Goal: Information Seeking & Learning: Learn about a topic

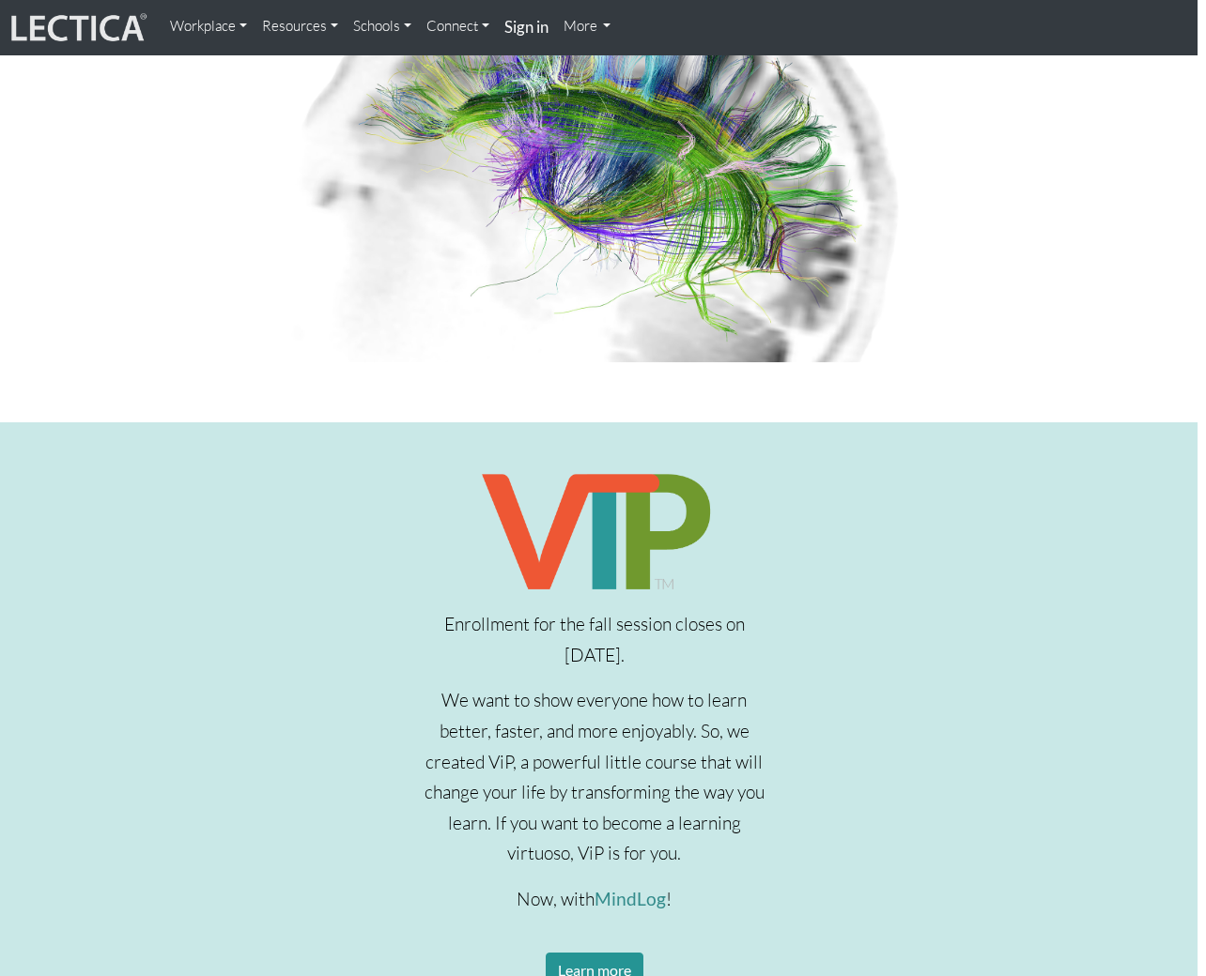
scroll to position [216, 8]
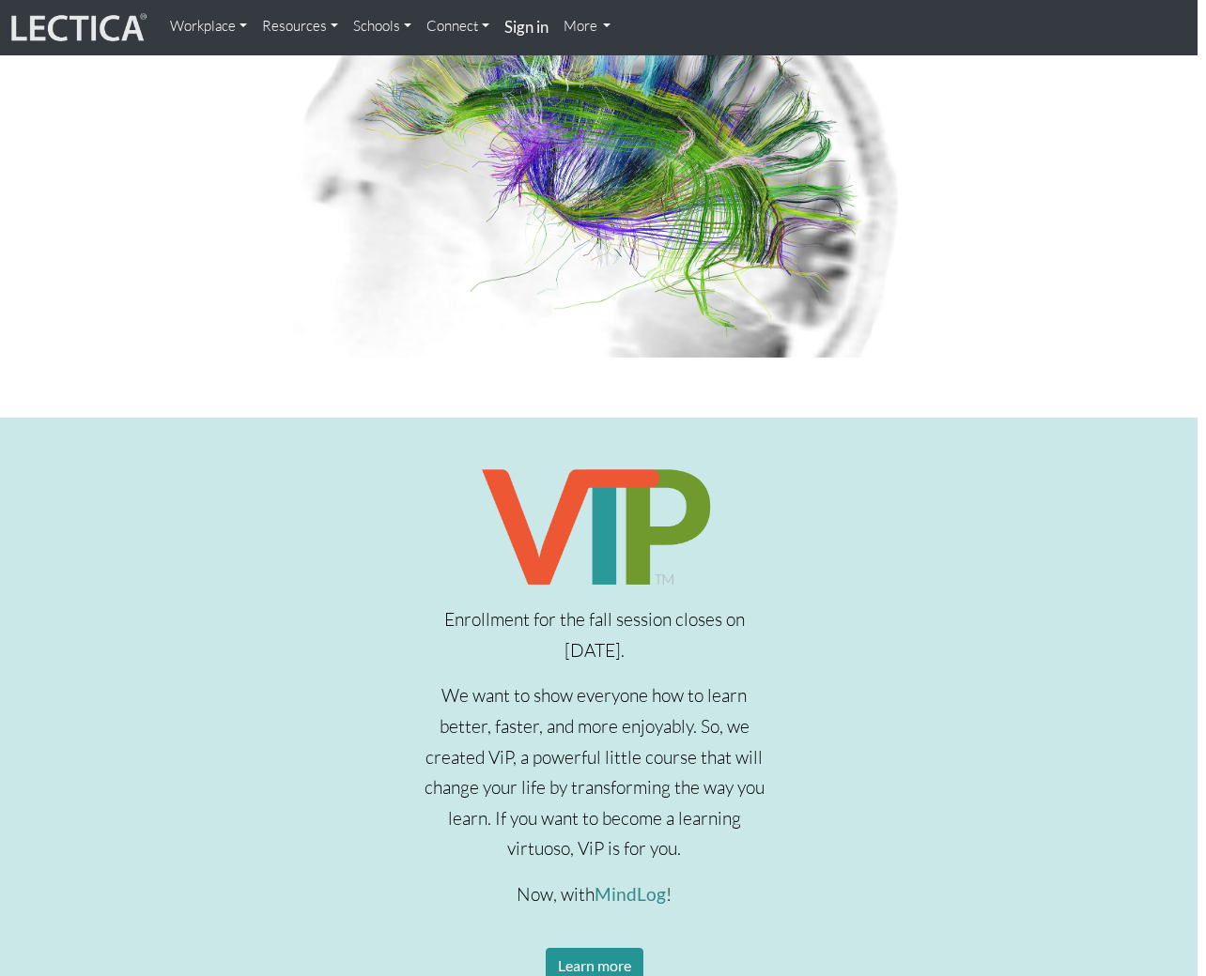
drag, startPoint x: 709, startPoint y: 641, endPoint x: 760, endPoint y: 829, distance: 194.5
click at [760, 829] on div "Enrollment for the fall session closes on [DATE]. We want to show everyone how …" at bounding box center [594, 745] width 381 height 565
click at [760, 829] on p "We want to show everyone how to learn better, faster, and more enjoyably. So, w…" at bounding box center [594, 773] width 353 height 184
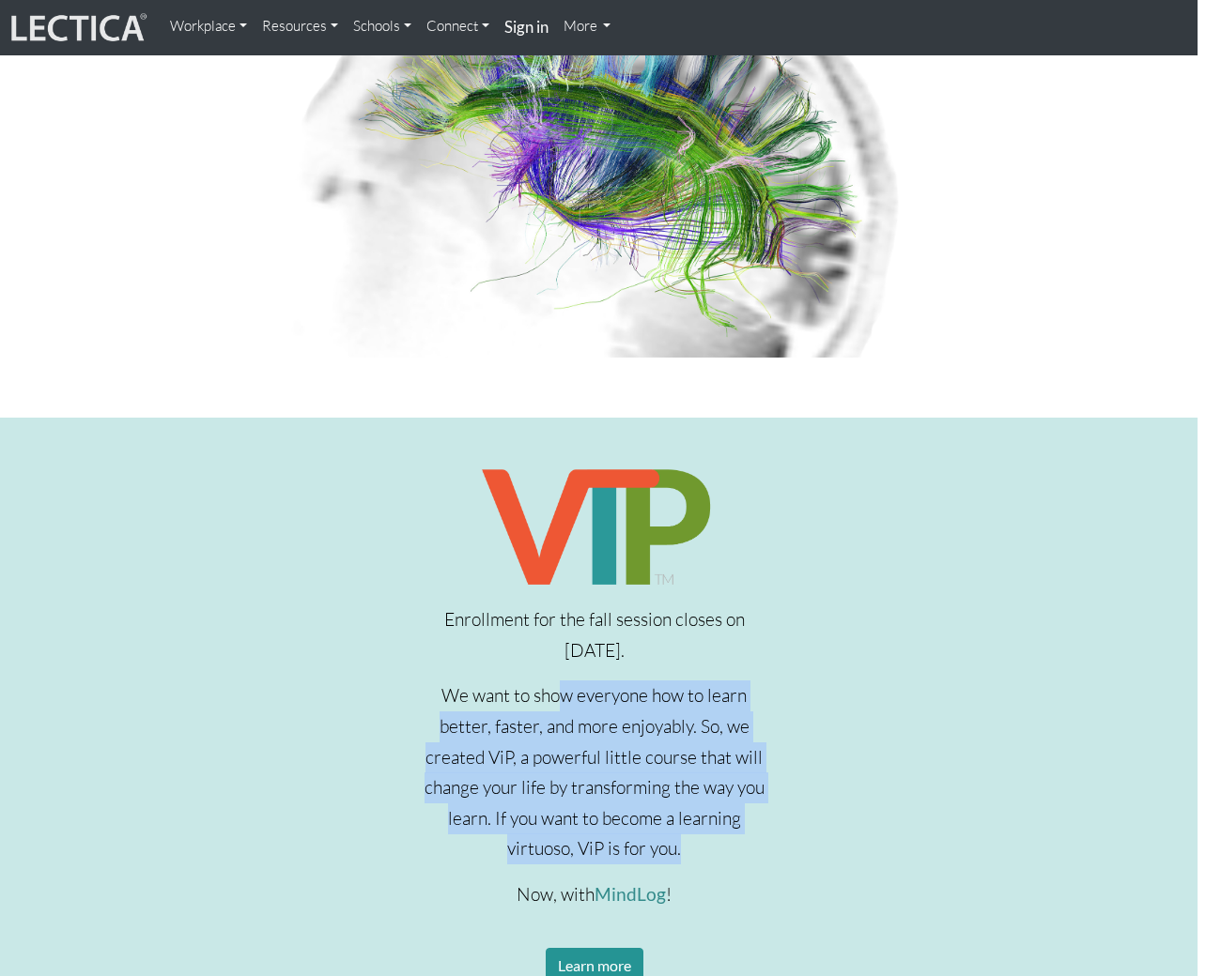
drag, startPoint x: 723, startPoint y: 859, endPoint x: 556, endPoint y: 704, distance: 227.9
click at [556, 705] on p "We want to show everyone how to learn better, faster, and more enjoyably. So, w…" at bounding box center [594, 773] width 353 height 184
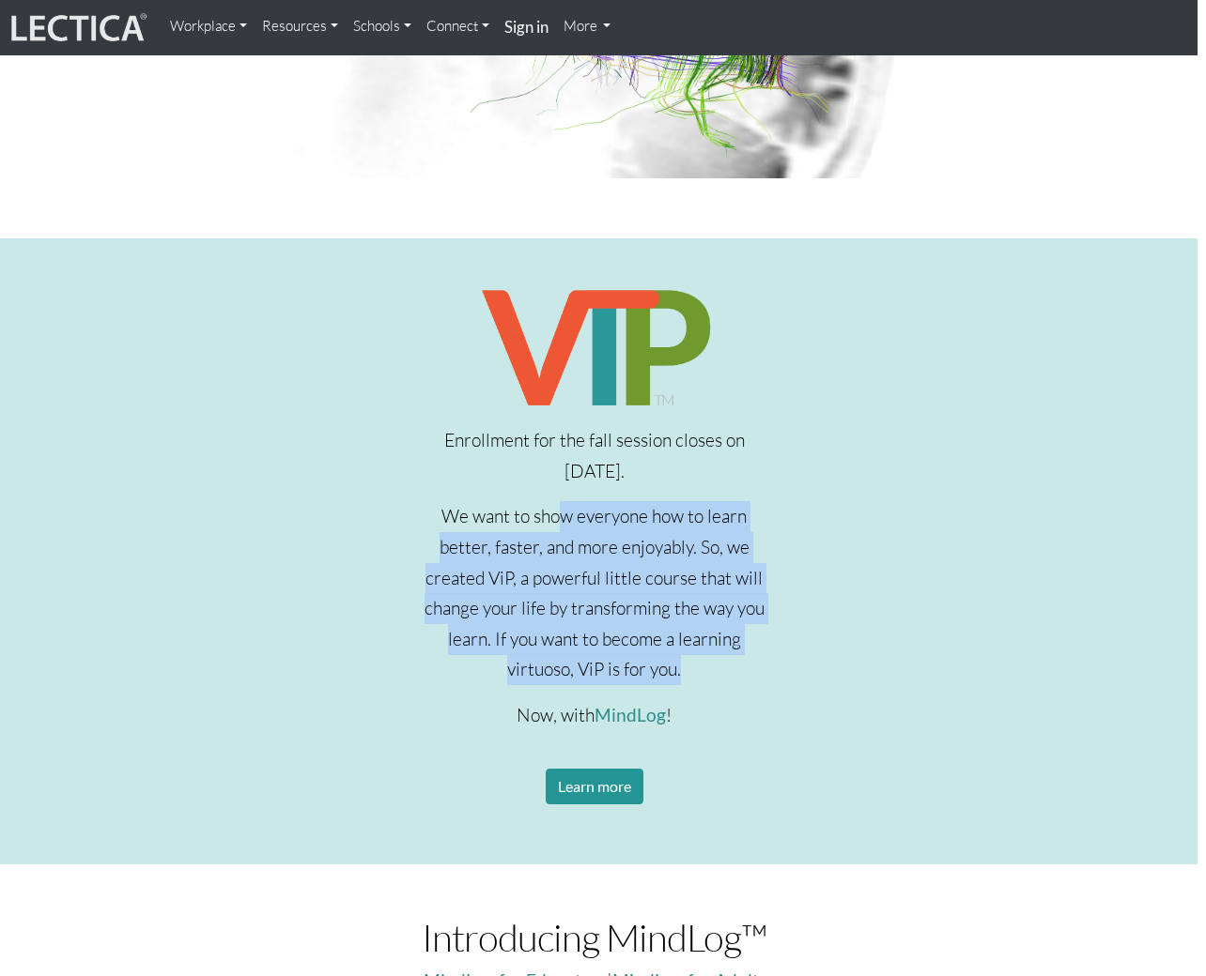
scroll to position [427, 11]
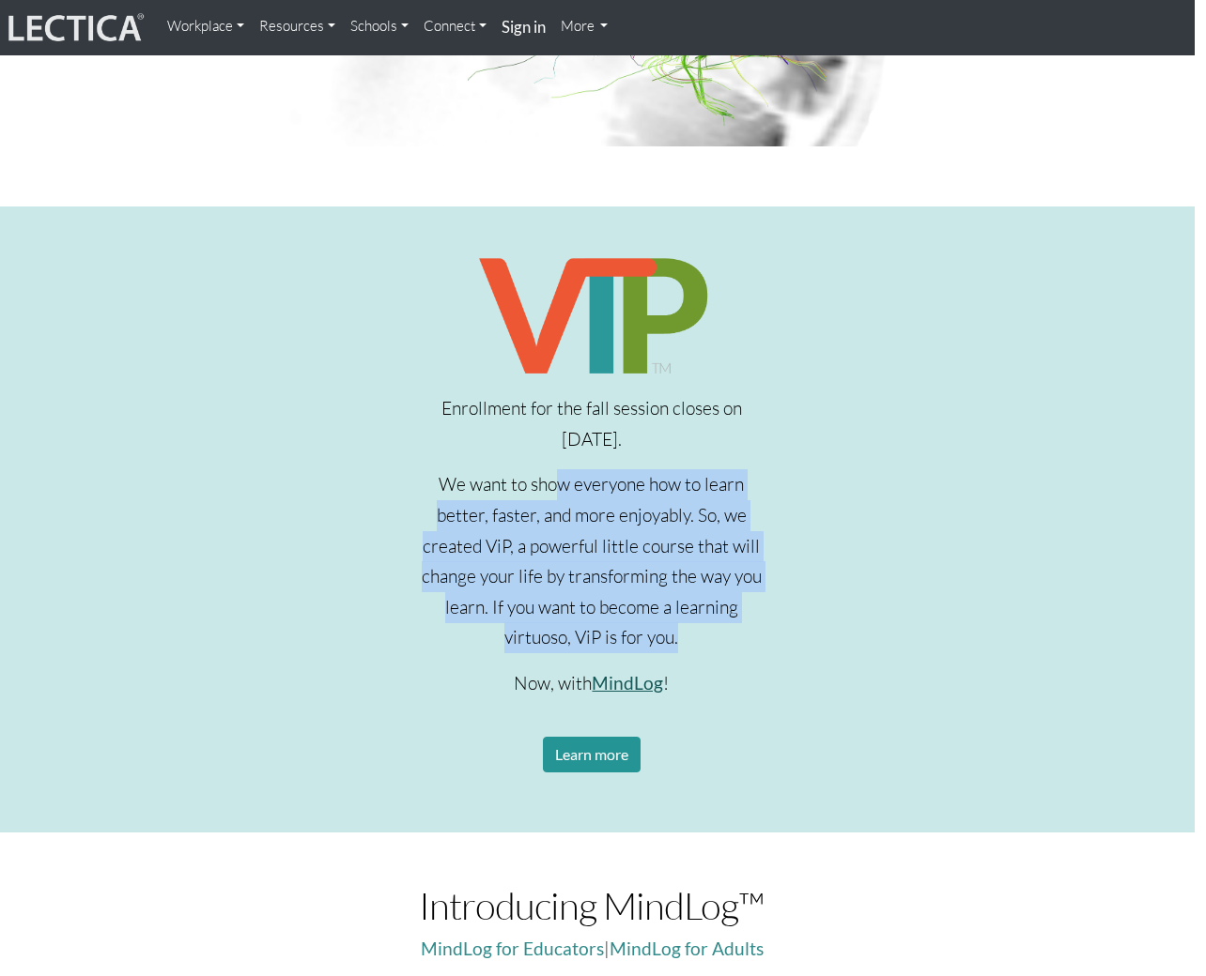
click at [621, 684] on link "MindLog" at bounding box center [627, 683] width 71 height 22
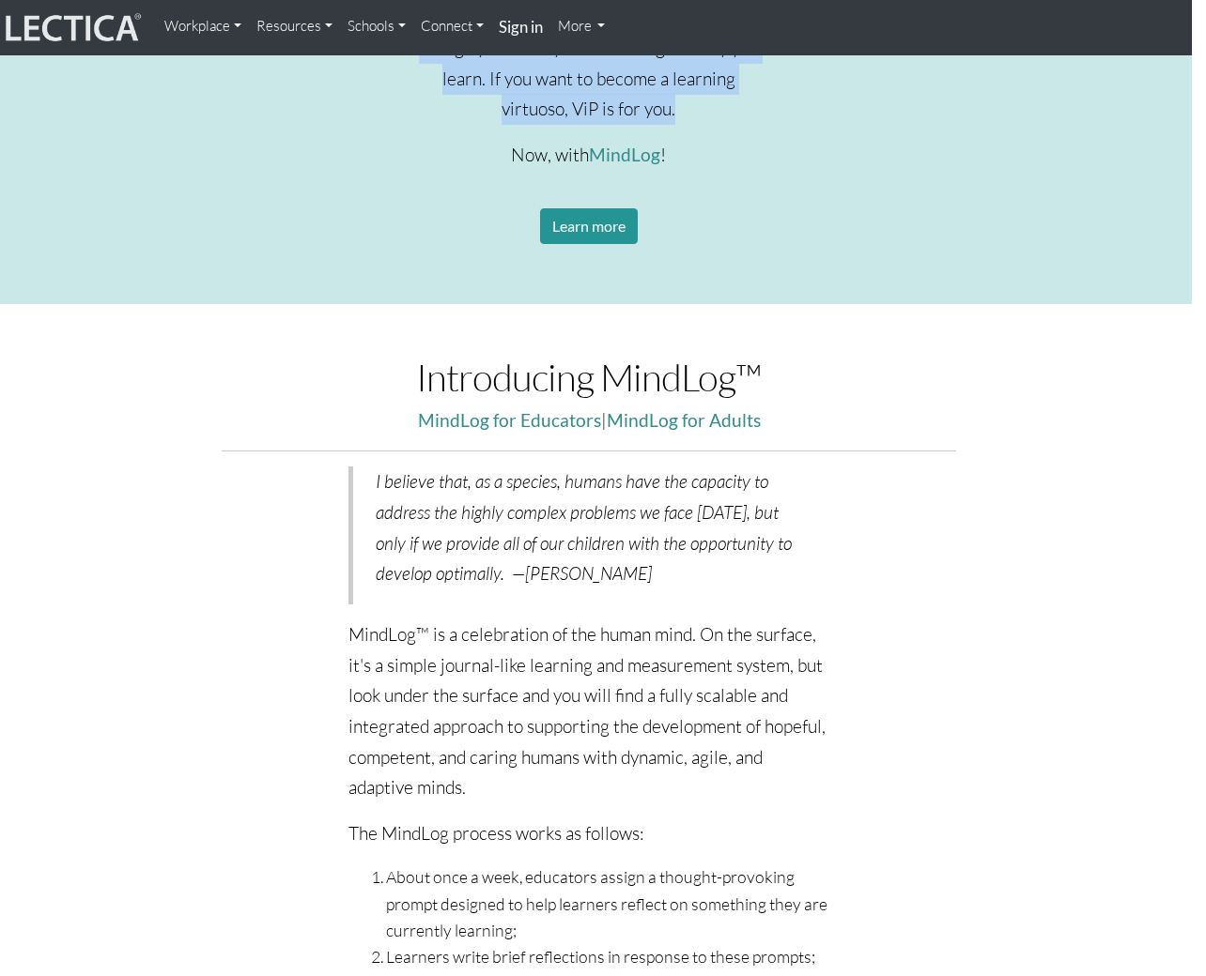
scroll to position [0, 14]
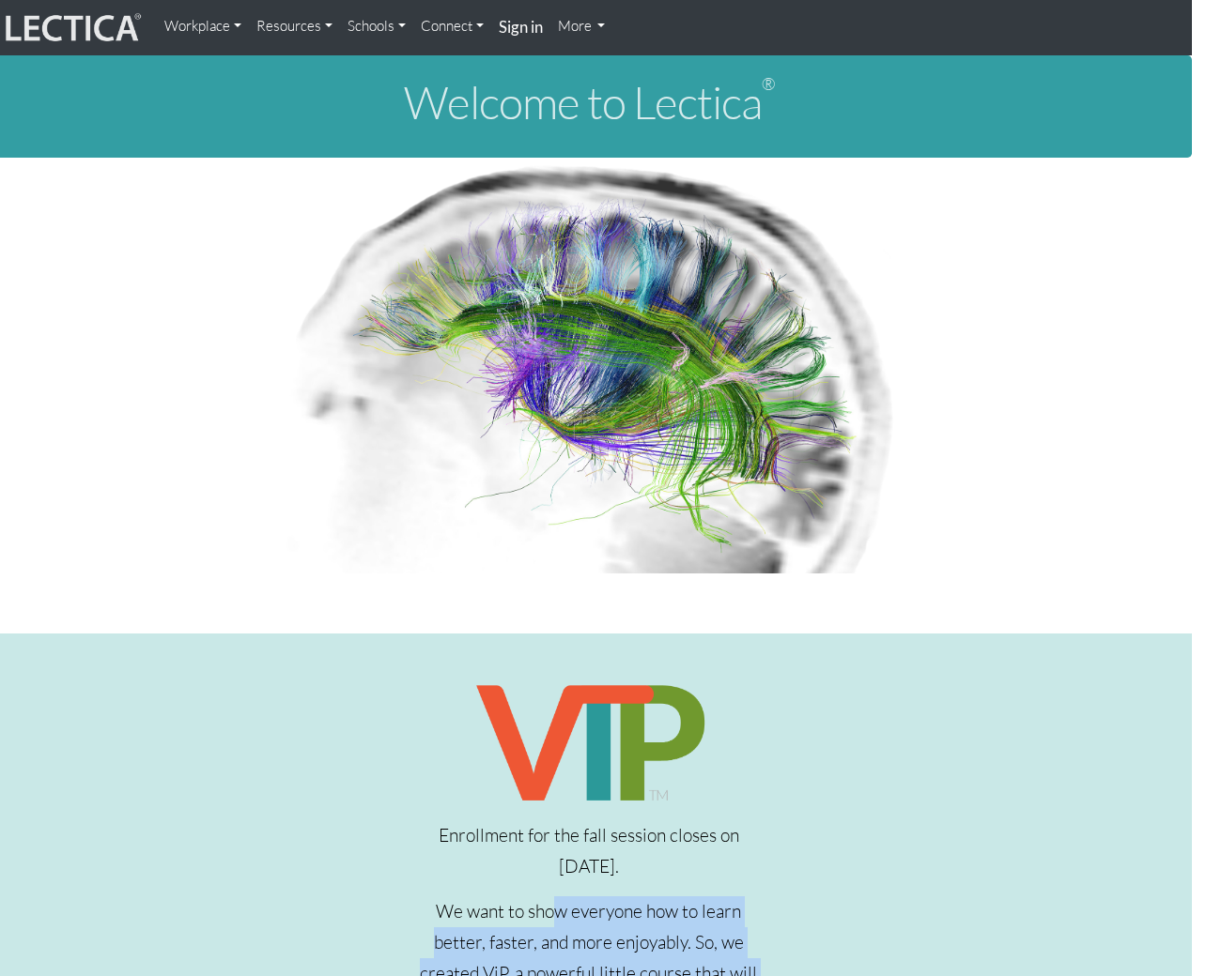
click at [401, 28] on link "Schools" at bounding box center [376, 27] width 73 height 38
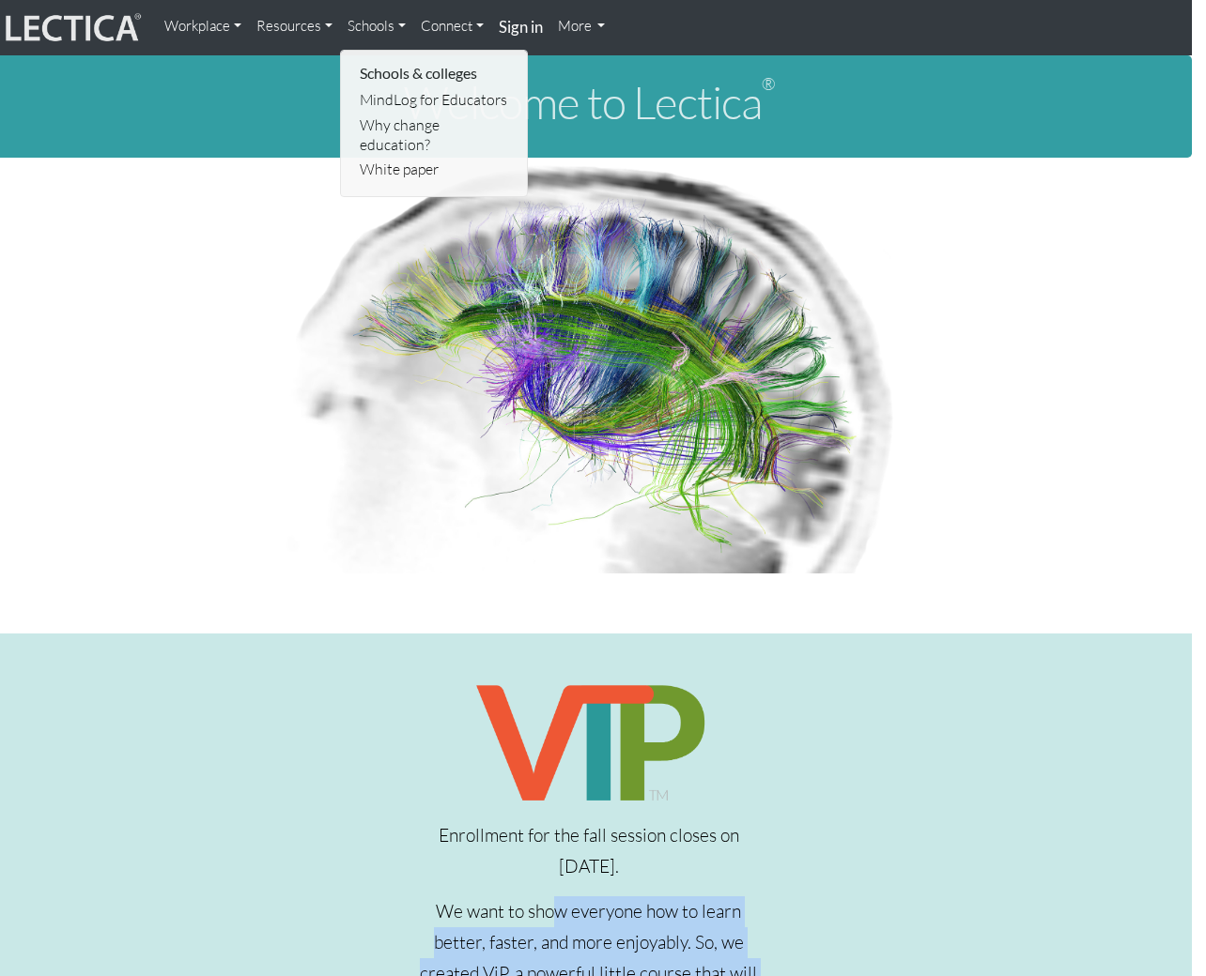
click at [597, 35] on link "More" at bounding box center [581, 27] width 63 height 38
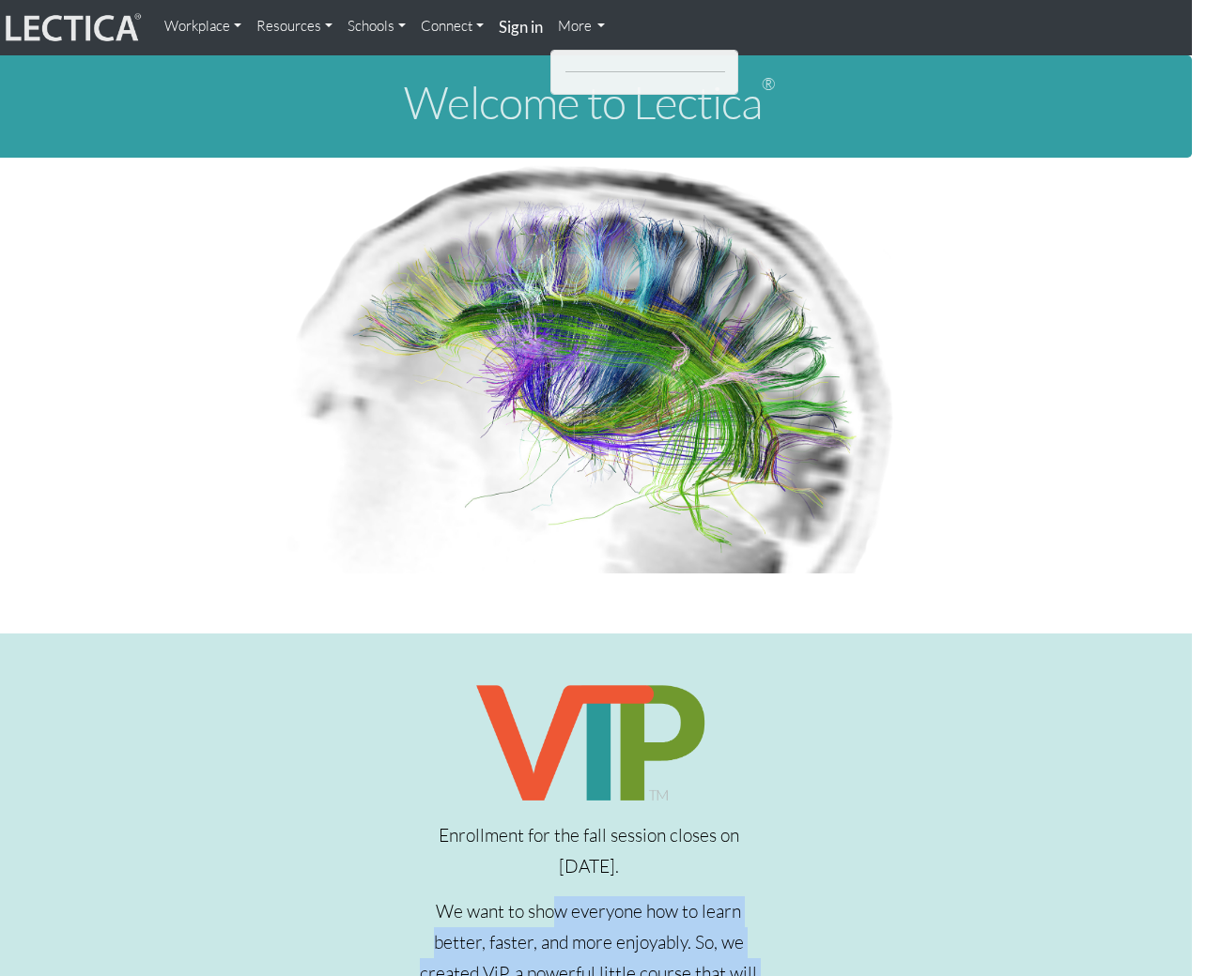
click at [227, 24] on link "Workplace" at bounding box center [203, 27] width 92 height 38
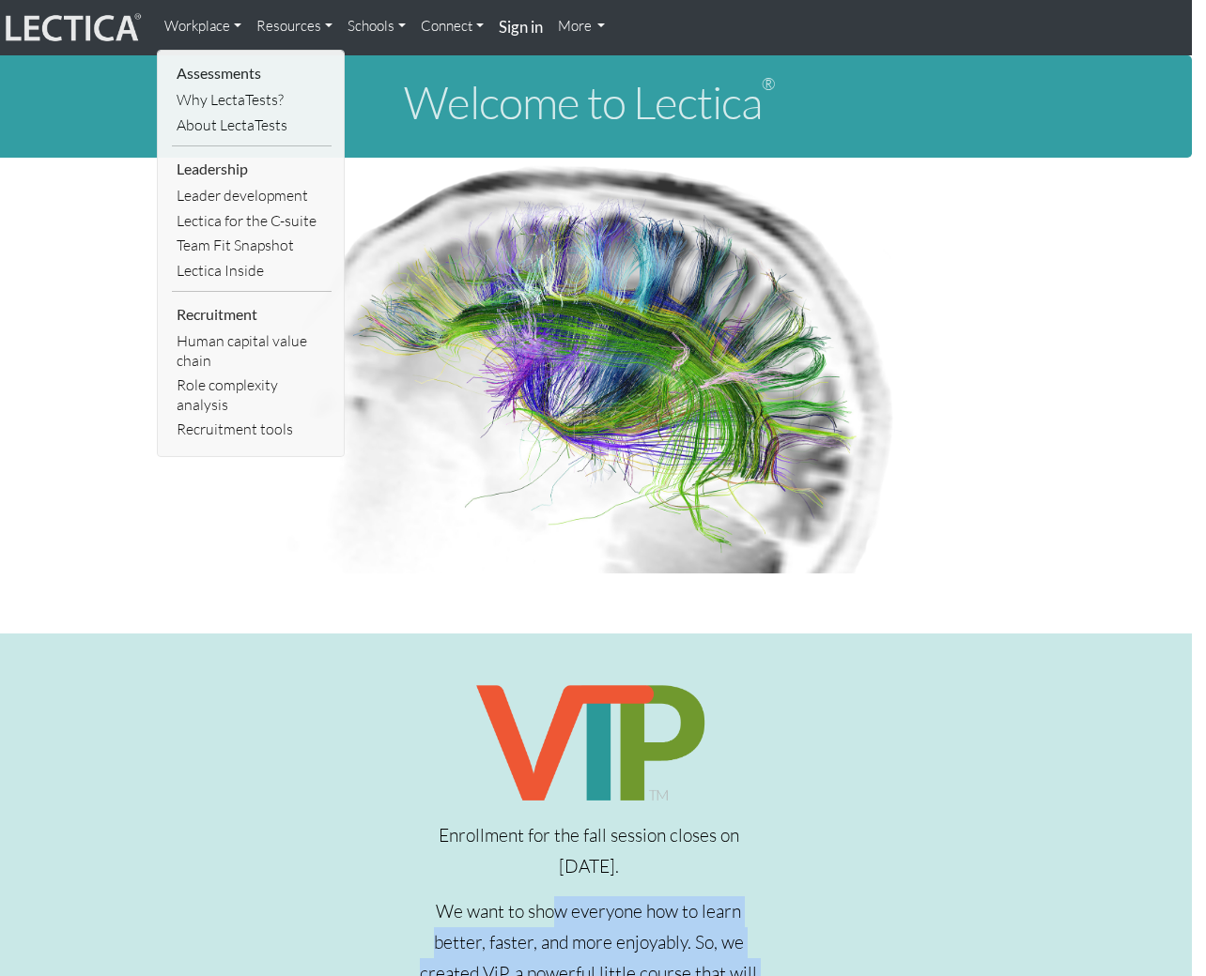
click at [592, 28] on link "More" at bounding box center [581, 27] width 63 height 38
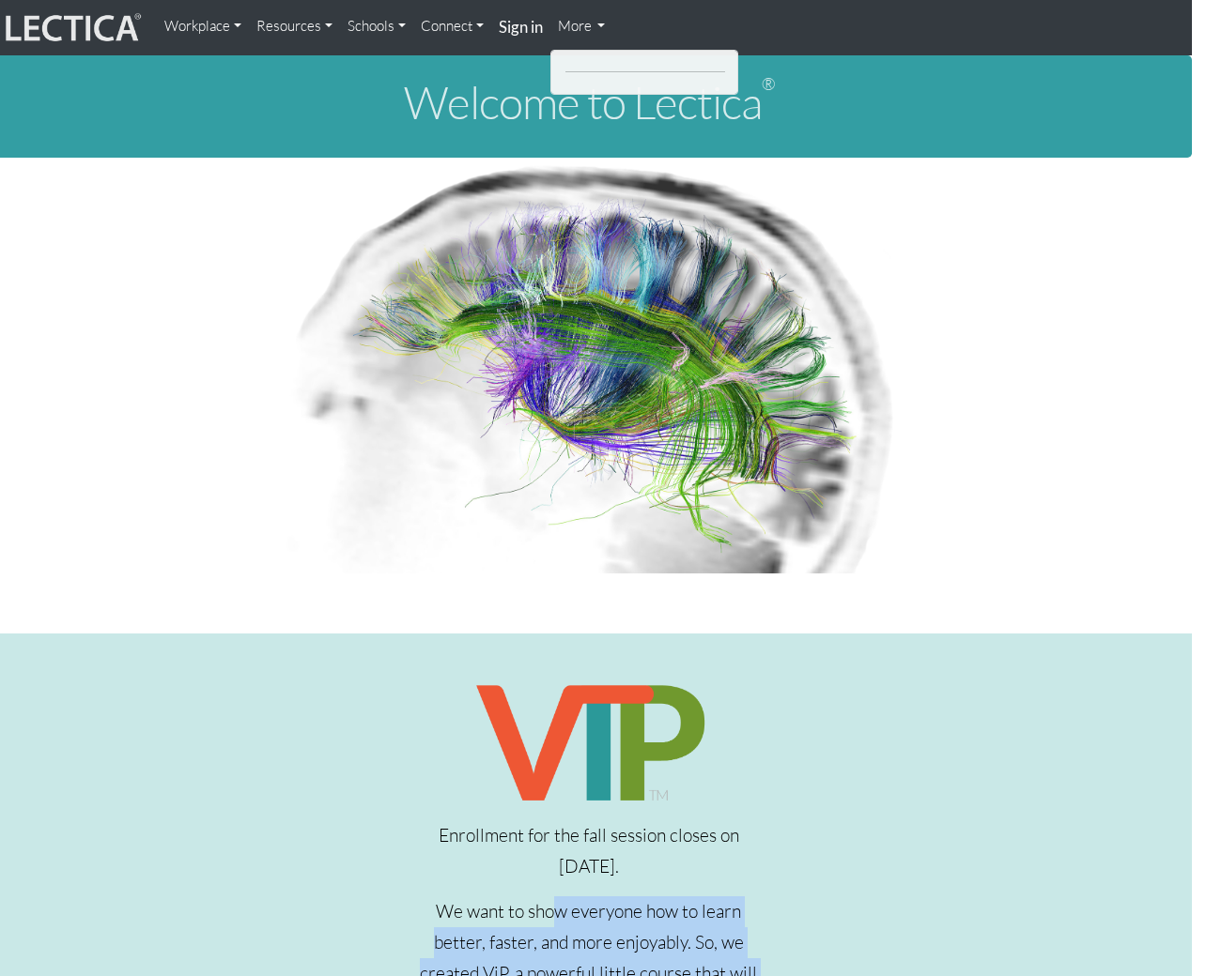
click at [459, 25] on link "Connect" at bounding box center [452, 27] width 78 height 38
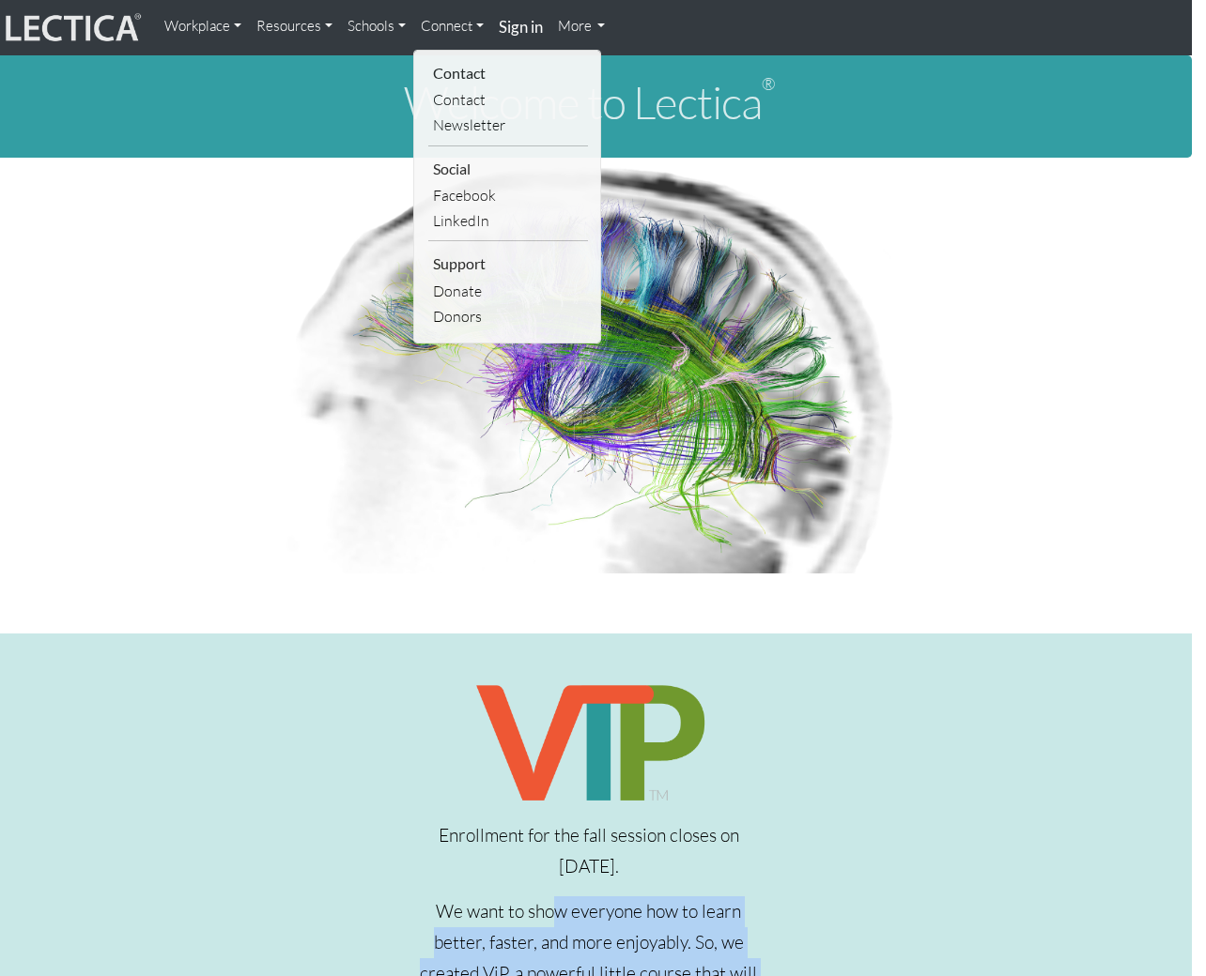
click at [539, 745] on img at bounding box center [588, 742] width 235 height 127
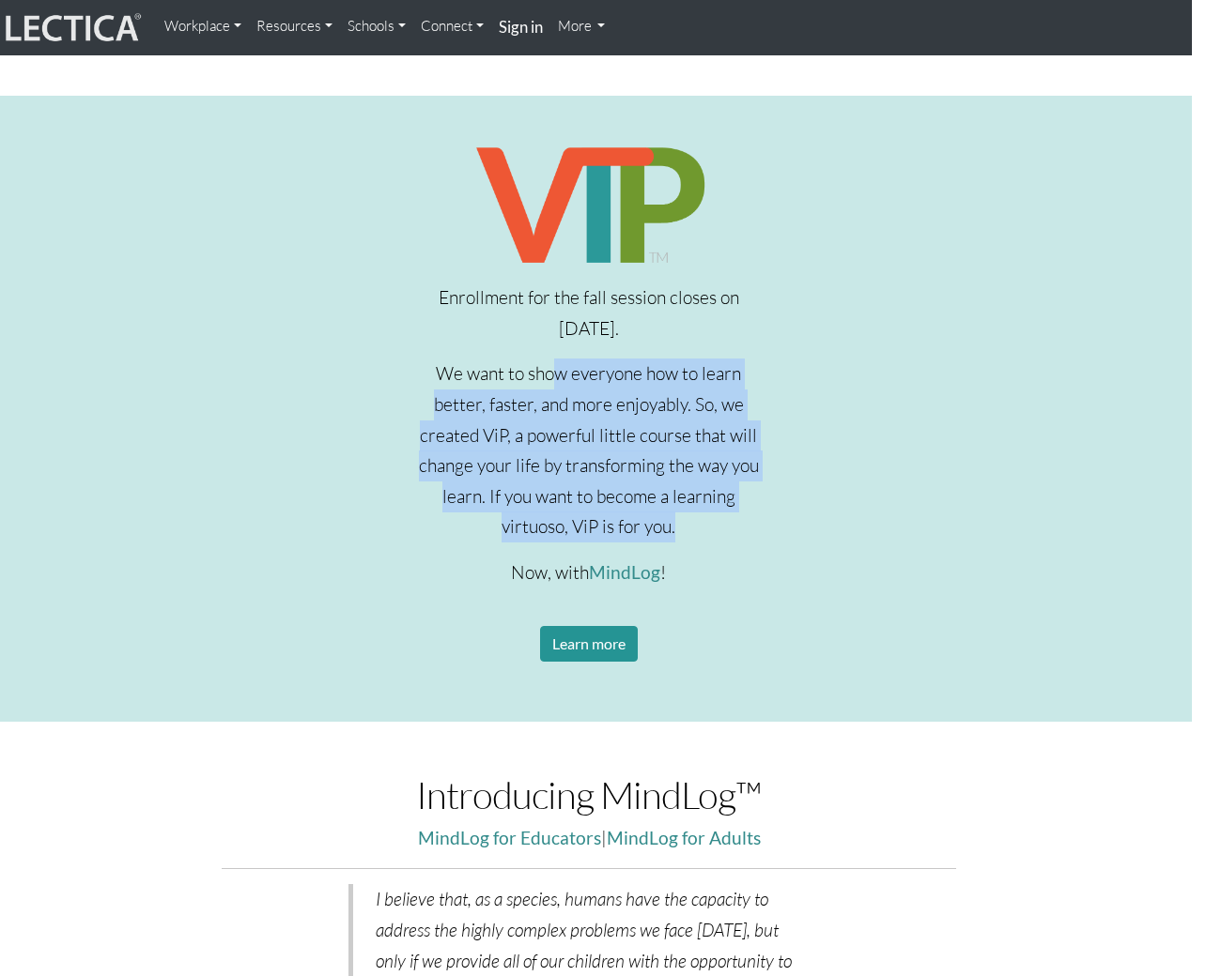
scroll to position [576, 14]
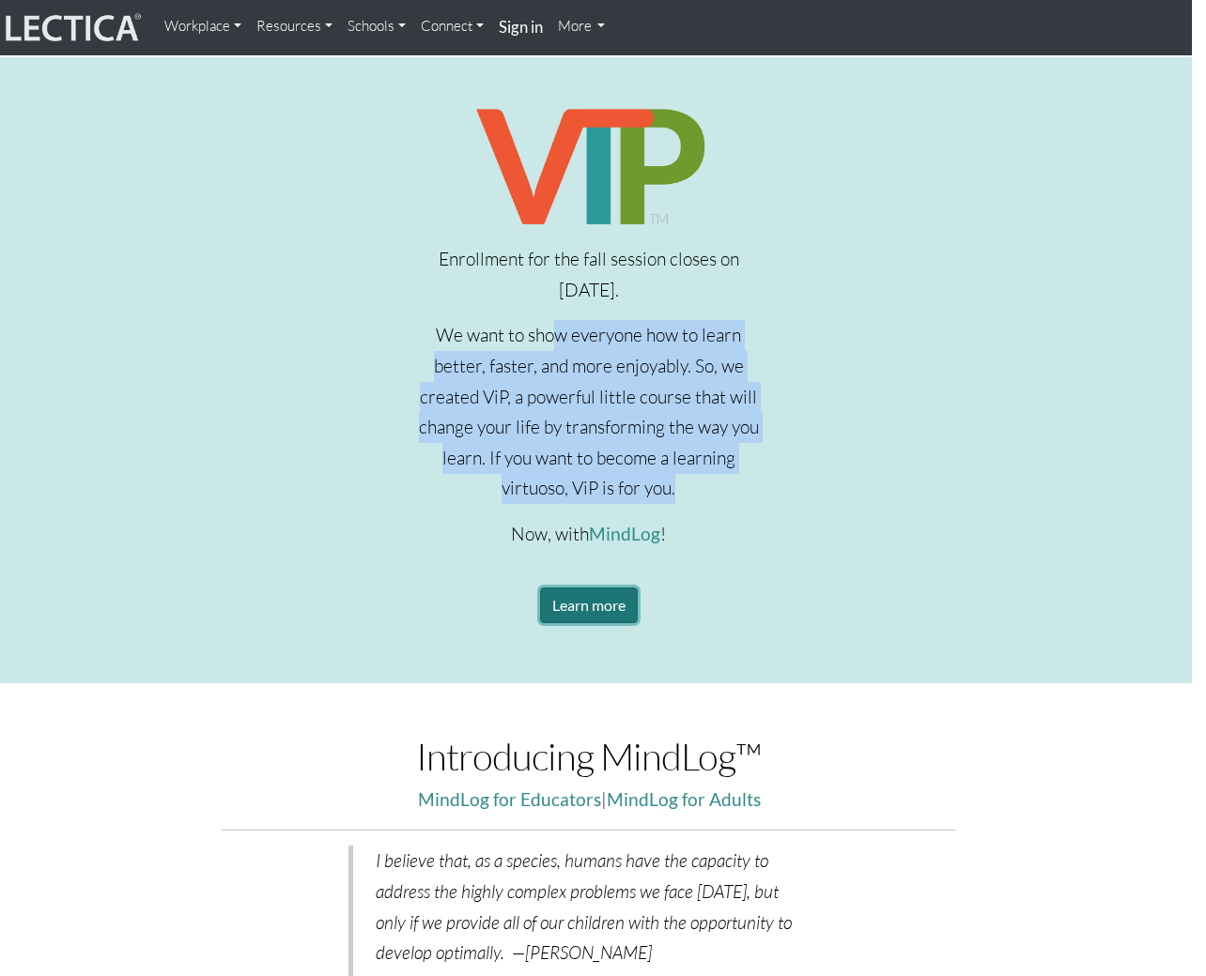
click at [596, 605] on link "Learn more" at bounding box center [589, 606] width 98 height 36
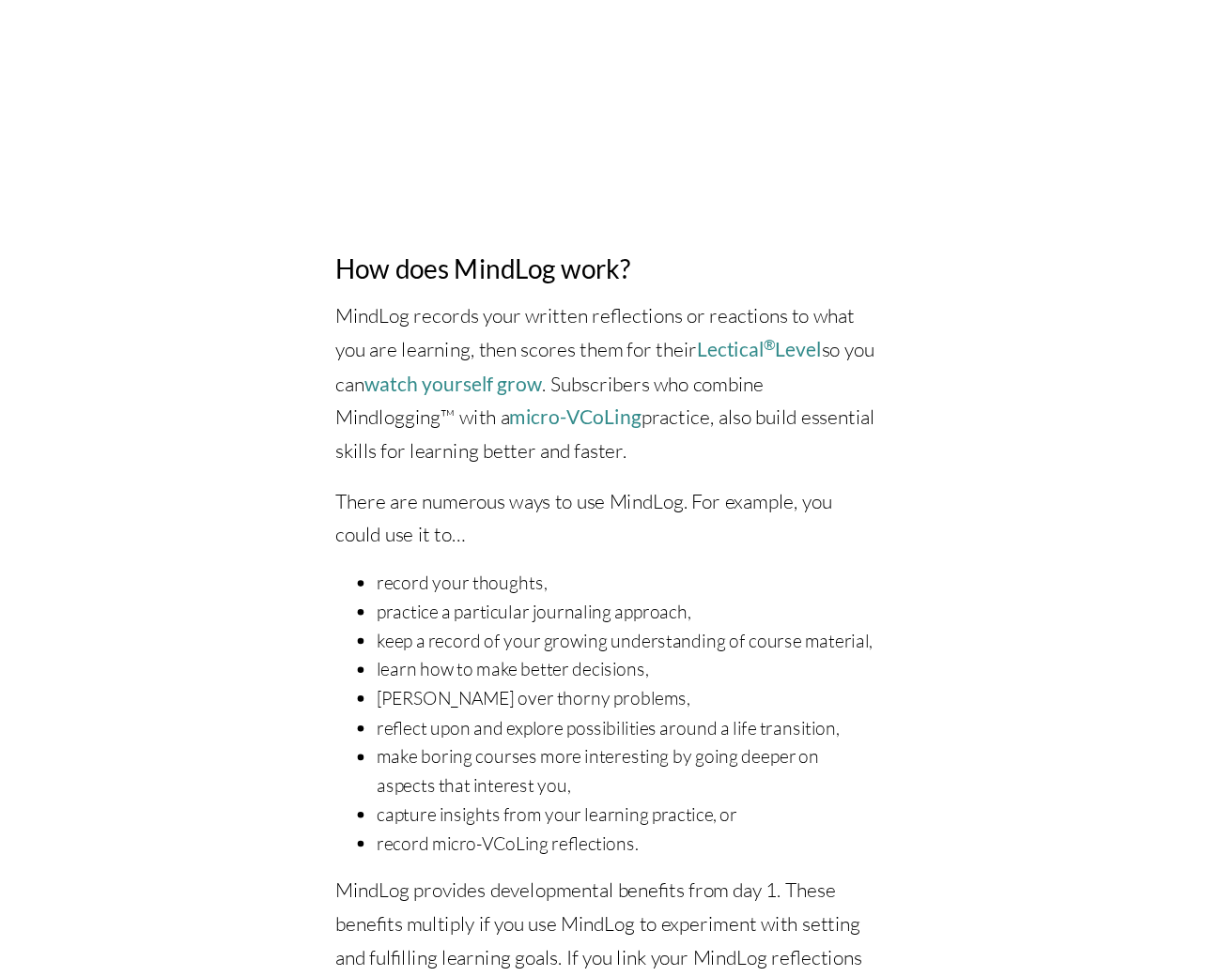
scroll to position [1298, 0]
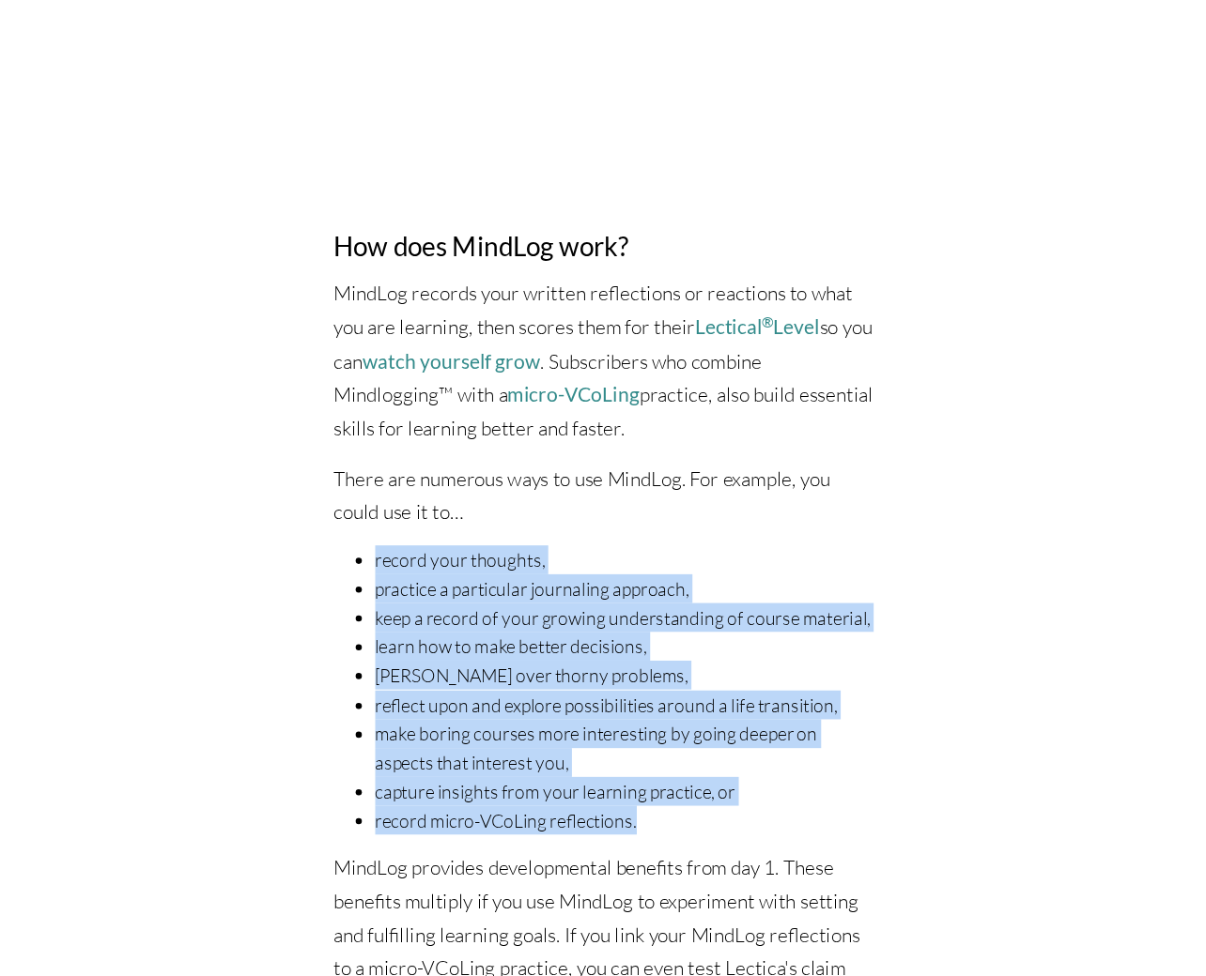
drag, startPoint x: 546, startPoint y: 541, endPoint x: 744, endPoint y: 820, distance: 341.5
click at [744, 820] on div "Watch yourself grow all the way up! MindLog is a sophisticated learning tool th…" at bounding box center [603, 923] width 521 height 3409
click at [744, 821] on li "record micro-VCoLing reflections." at bounding box center [621, 834] width 455 height 26
drag, startPoint x: 744, startPoint y: 820, endPoint x: 544, endPoint y: 540, distance: 343.9
click at [544, 540] on div "Watch yourself grow all the way up! MindLog is a sophisticated learning tool th…" at bounding box center [603, 923] width 521 height 3409
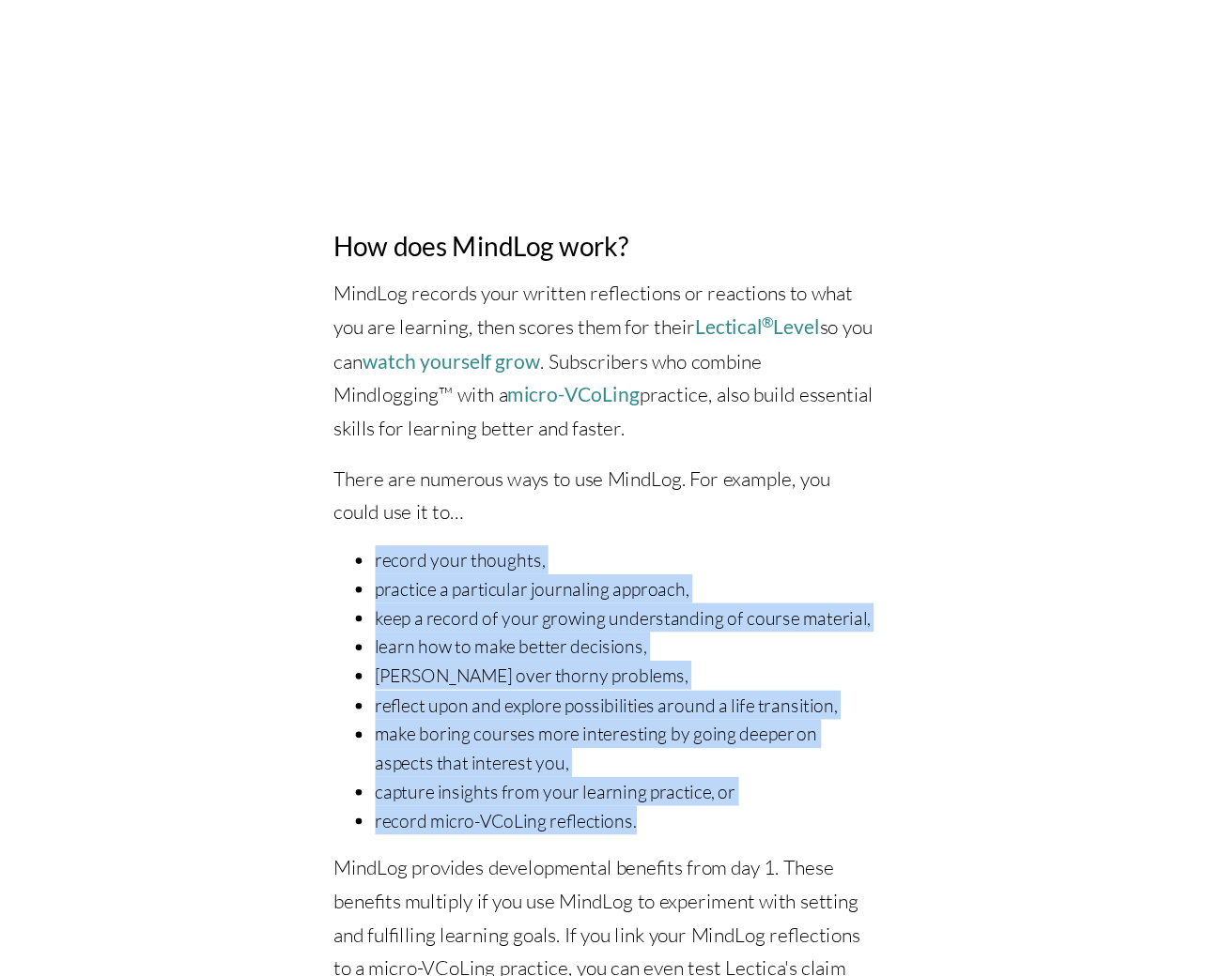
click at [544, 540] on p "There are numerous ways to use MindLog. For example, you could use it to…" at bounding box center [603, 537] width 493 height 61
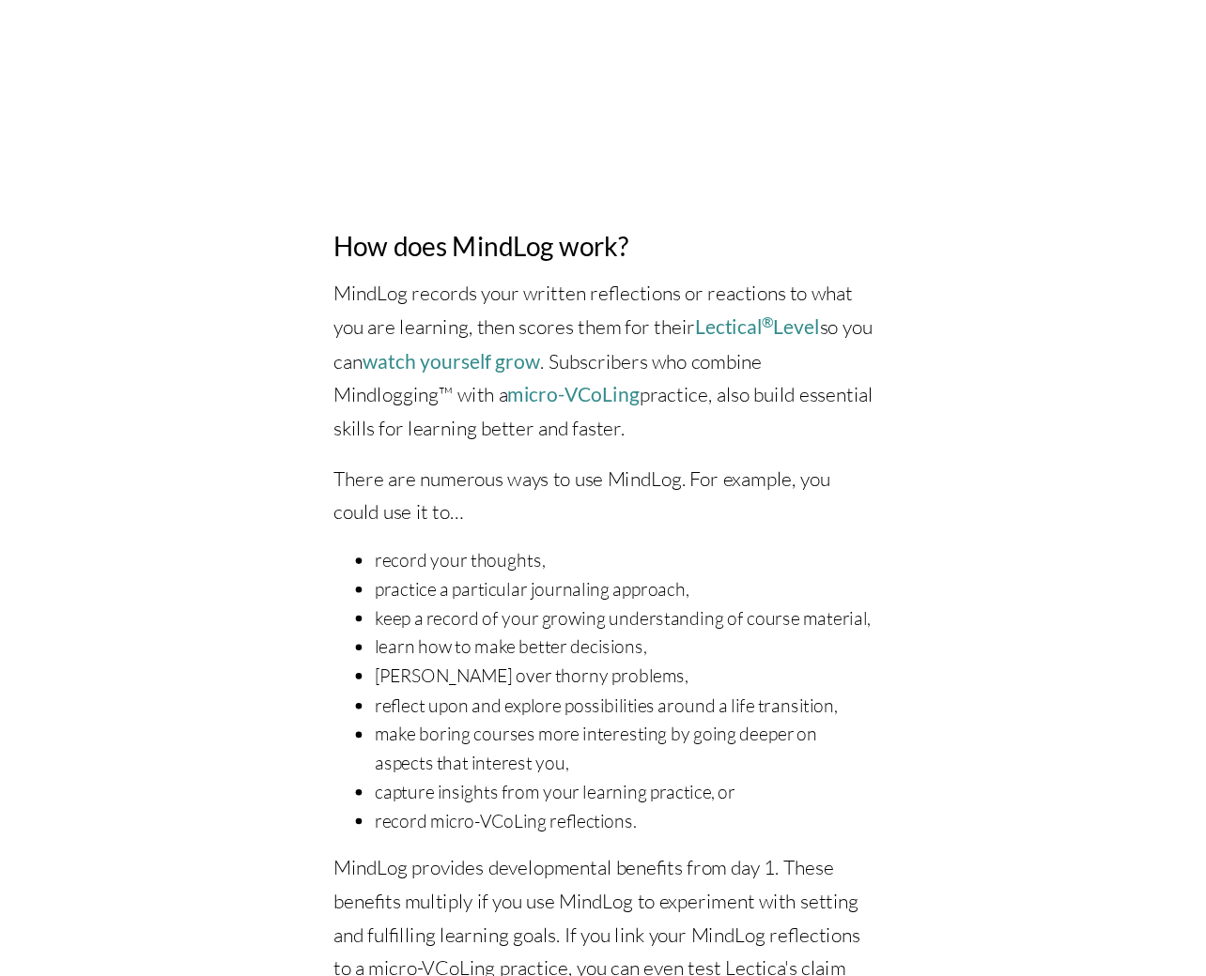
click at [544, 540] on p "There are numerous ways to use MindLog. For example, you could use it to…" at bounding box center [603, 537] width 493 height 61
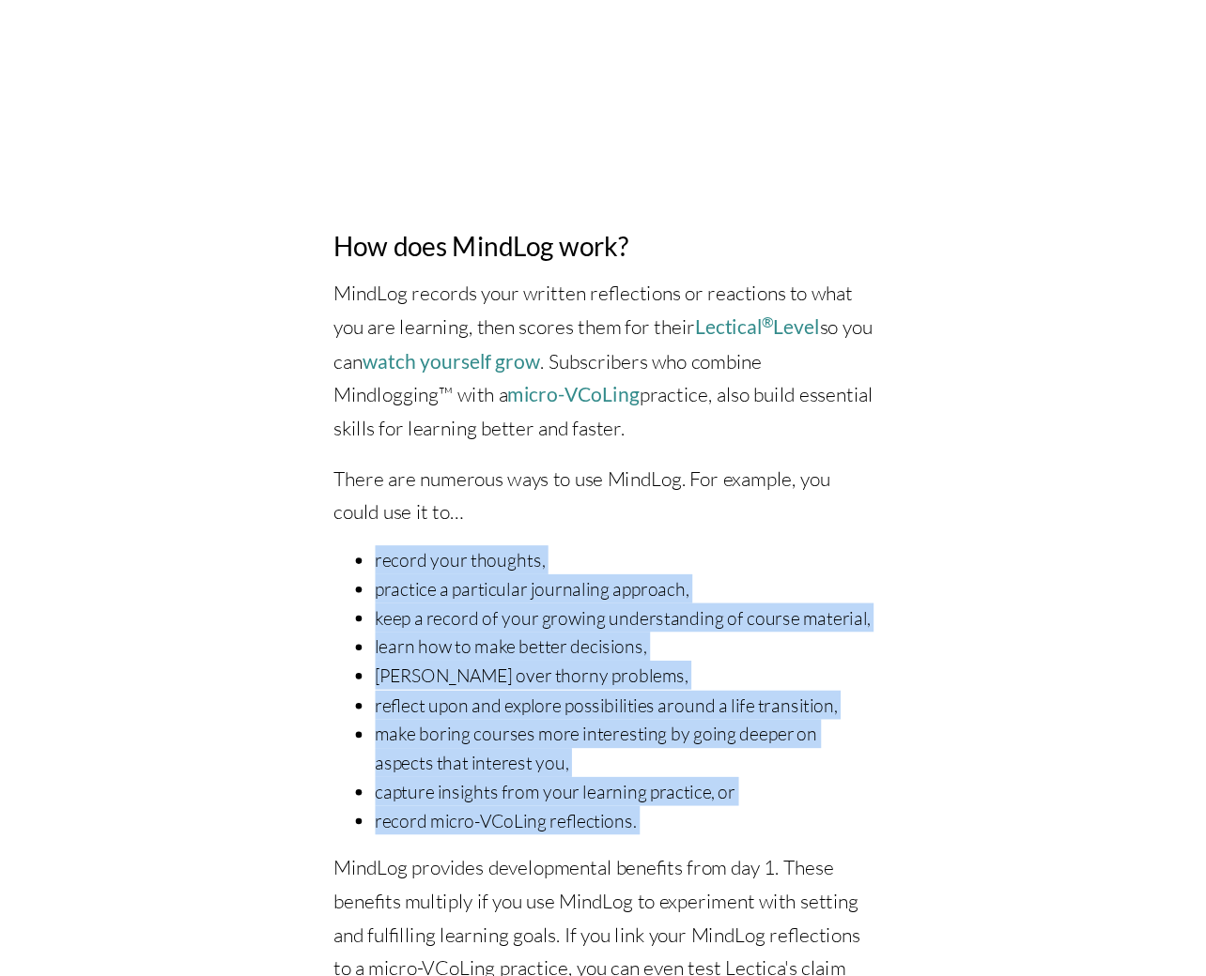
drag, startPoint x: 544, startPoint y: 540, endPoint x: 715, endPoint y: 823, distance: 331.1
click at [715, 823] on div "Watch yourself grow all the way up! MindLog is a sophisticated learning tool th…" at bounding box center [603, 923] width 521 height 3409
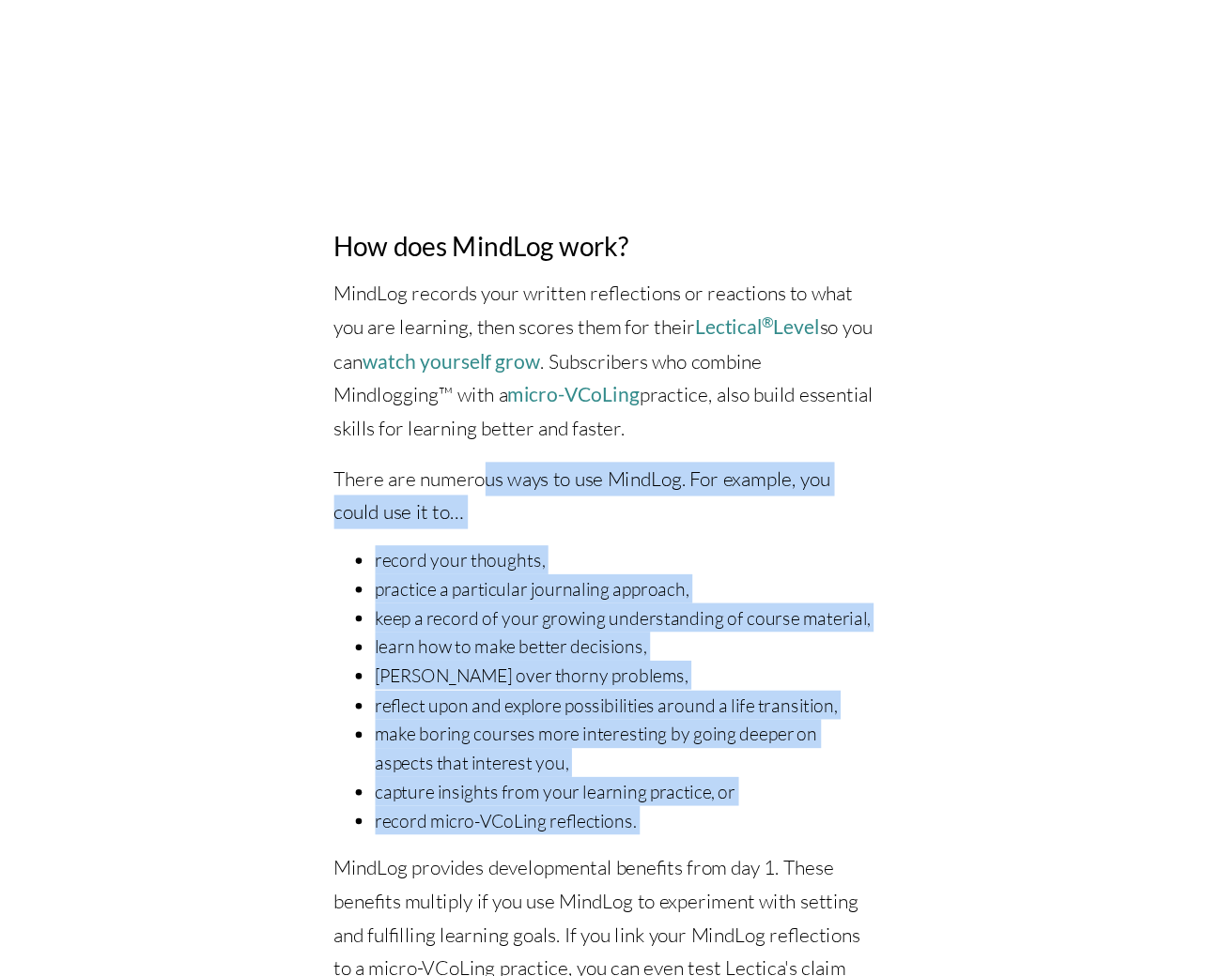
drag, startPoint x: 715, startPoint y: 823, endPoint x: 490, endPoint y: 499, distance: 394.8
click at [490, 499] on div "Watch yourself grow all the way up! MindLog is a sophisticated learning tool th…" at bounding box center [603, 923] width 521 height 3409
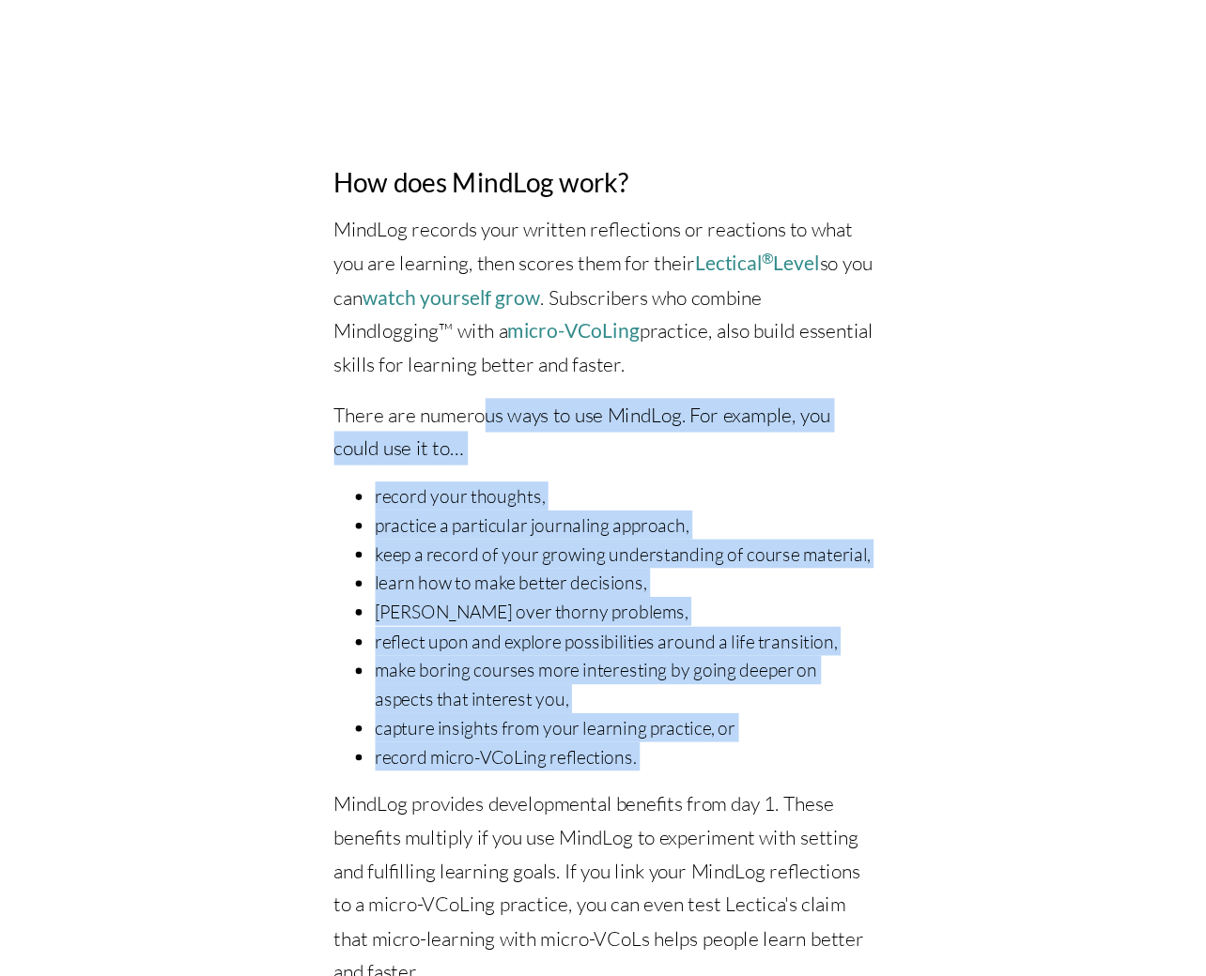
scroll to position [1357, 0]
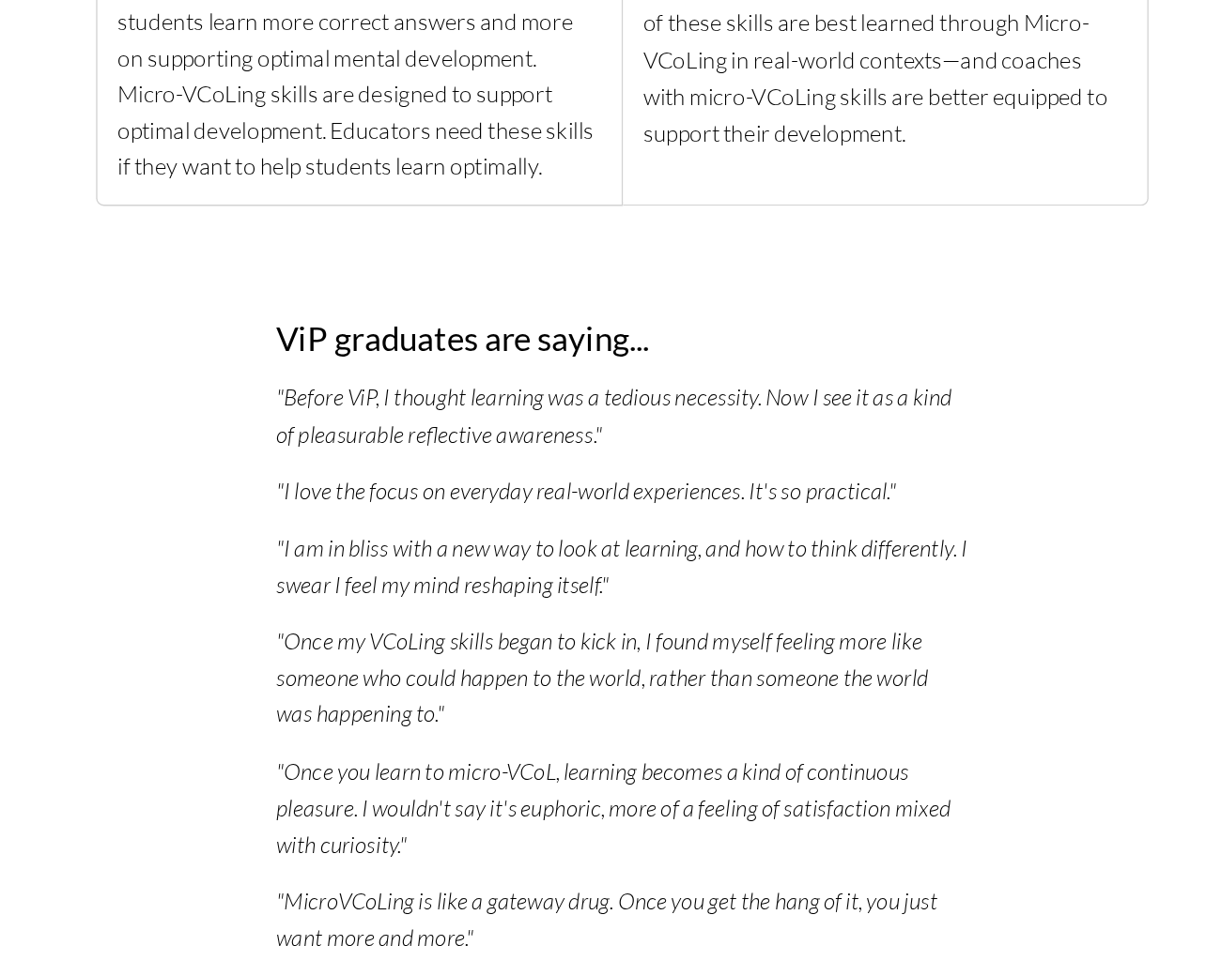
scroll to position [2523, 0]
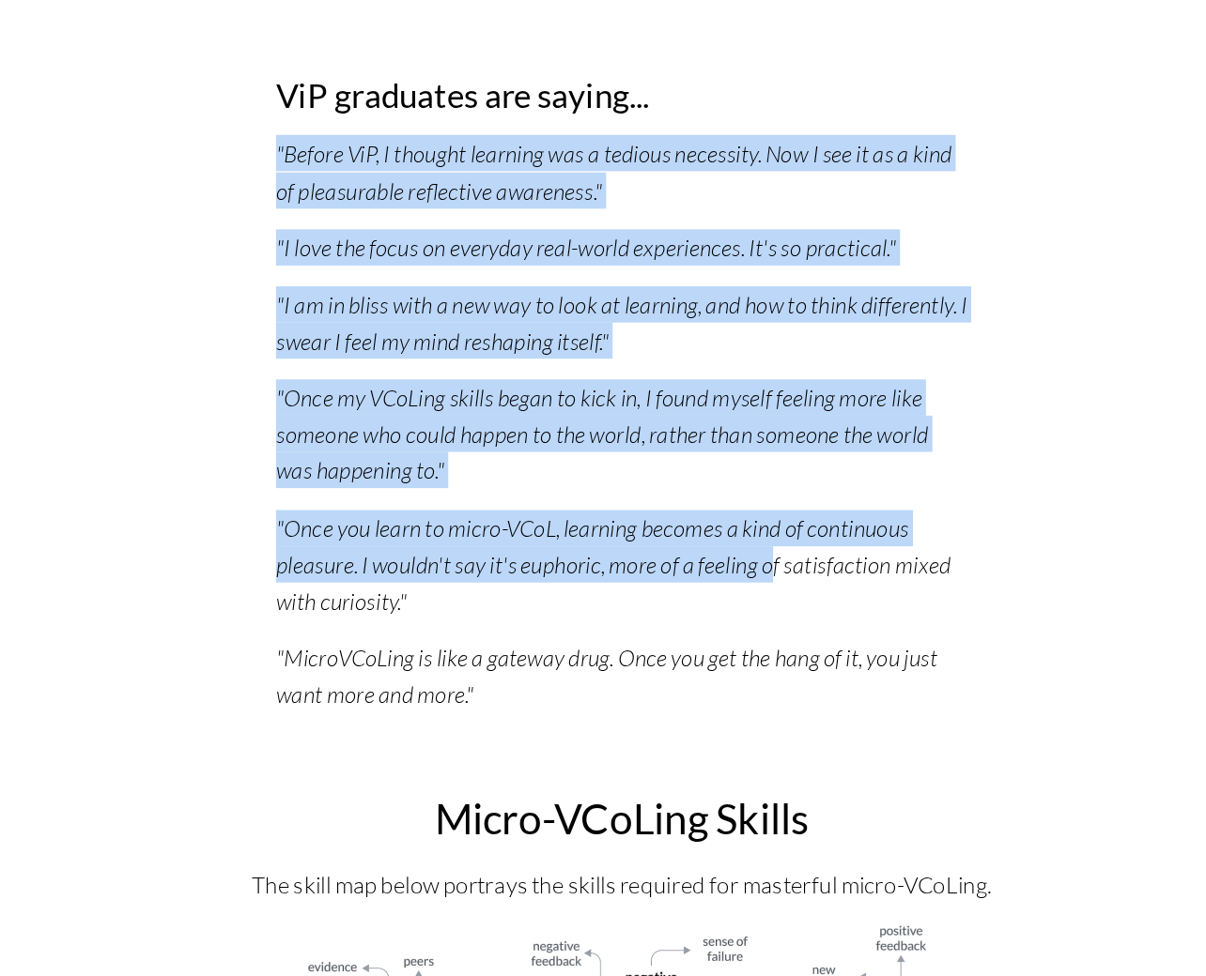
drag, startPoint x: 505, startPoint y: 359, endPoint x: 725, endPoint y: 691, distance: 398.4
click at [717, 686] on div "ViP graduates are saying... "Before ViP, I thought learning was a tedious neces…" at bounding box center [603, 542] width 524 height 514
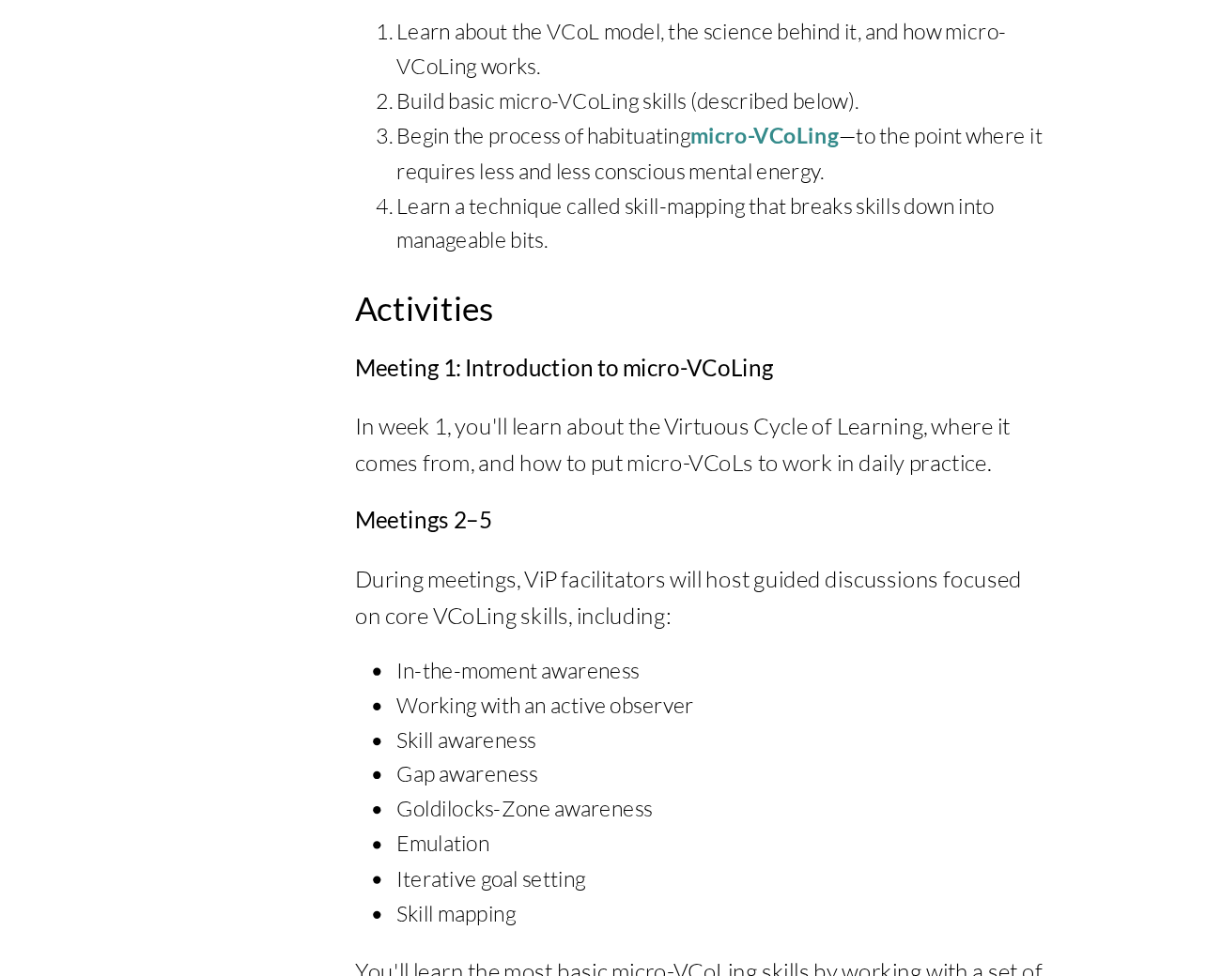
scroll to position [4093, 0]
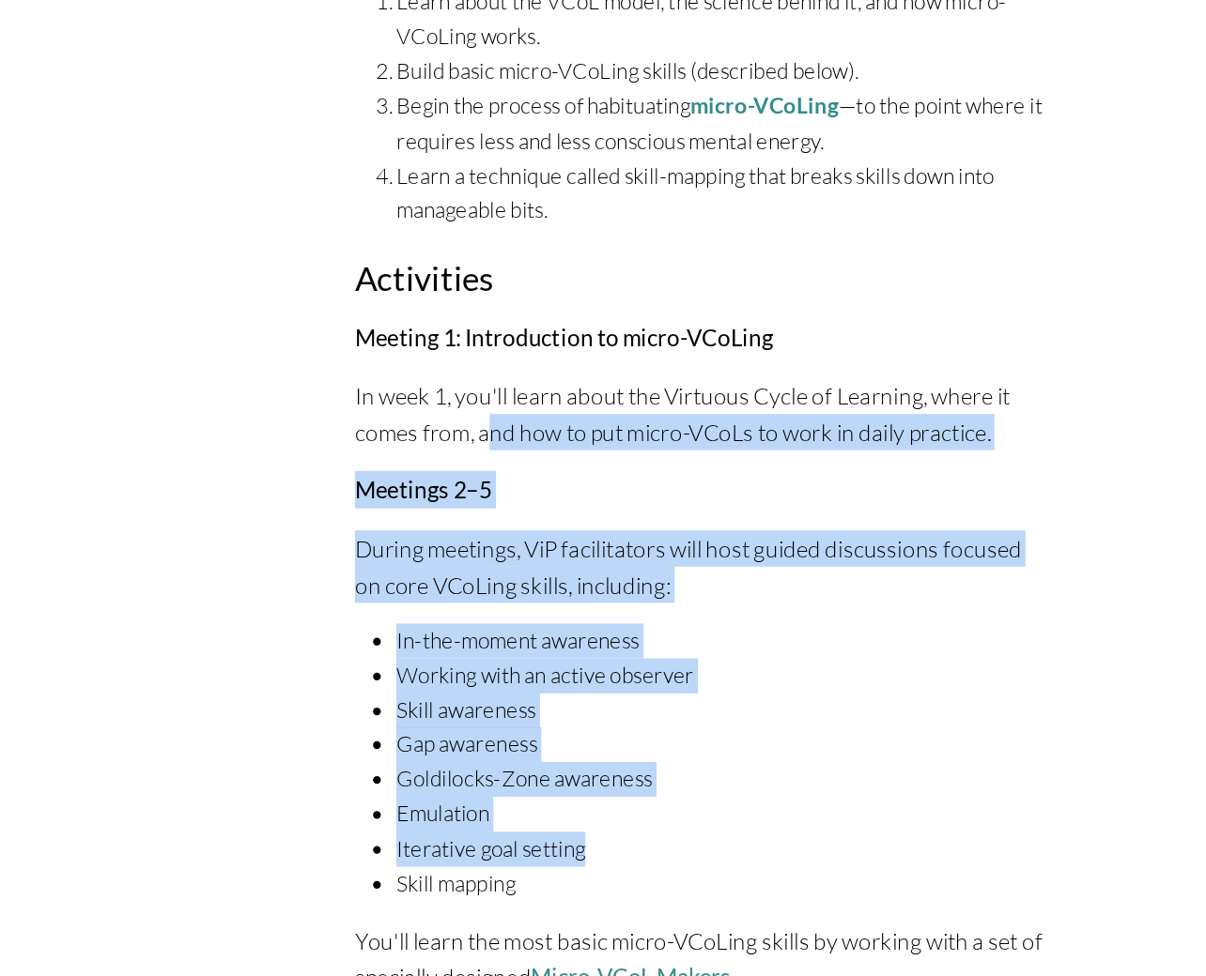
drag, startPoint x: 447, startPoint y: 579, endPoint x: 638, endPoint y: 864, distance: 343.0
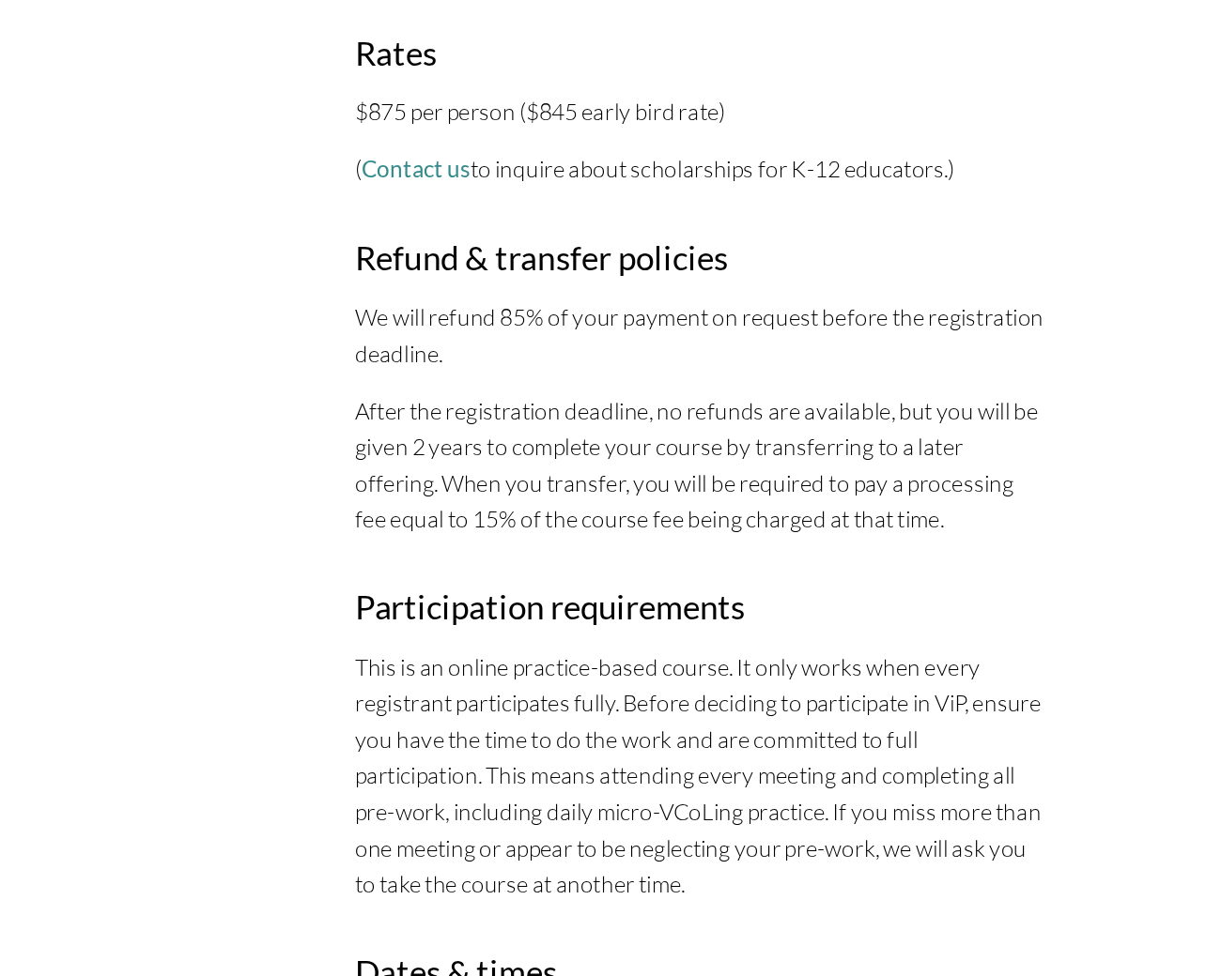
scroll to position [5749, 0]
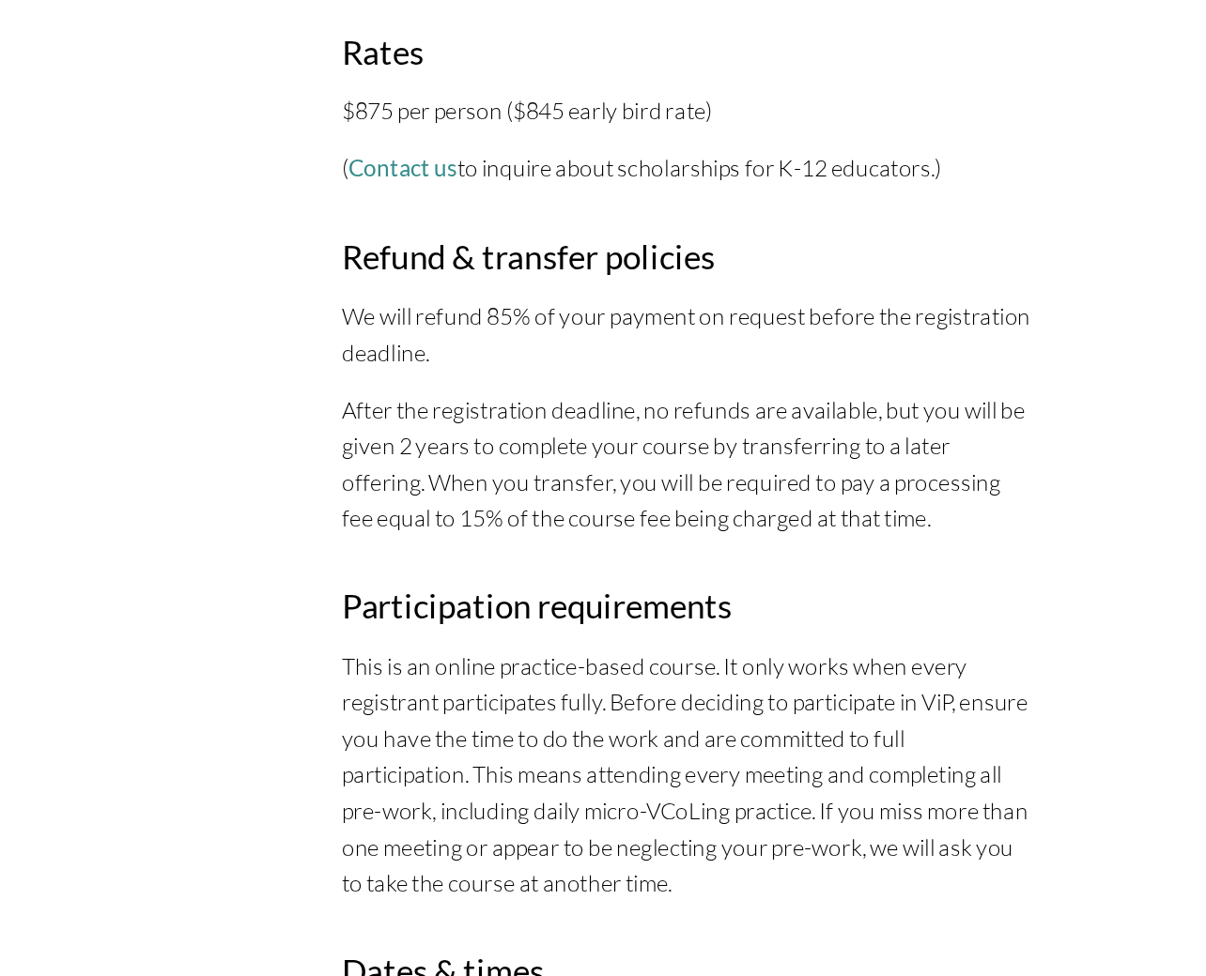
click at [507, 403] on div "ViP syllabus ViP is a minimally disruptive 6-week course that helps participant…" at bounding box center [603, 161] width 524 height 3844
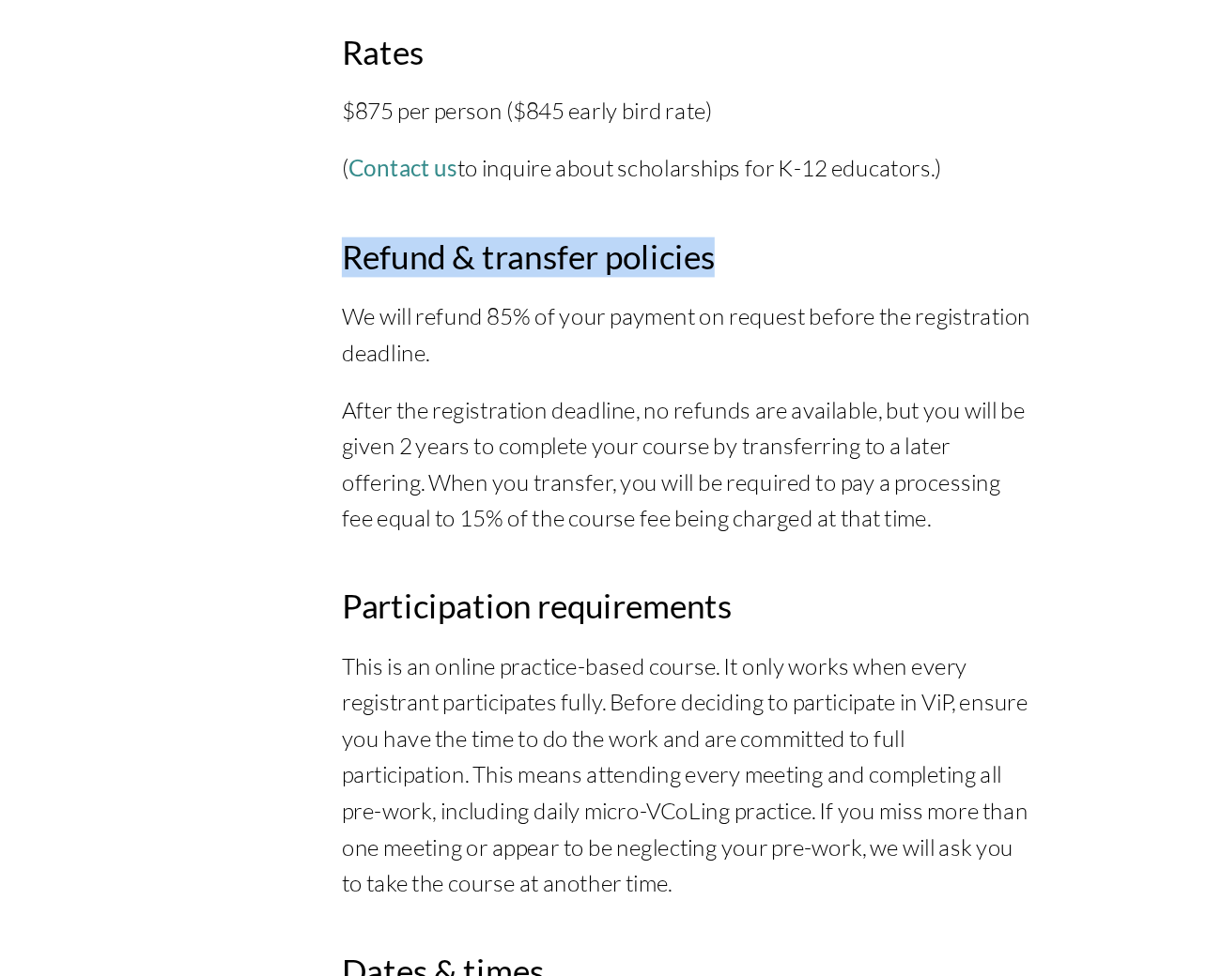
drag, startPoint x: 497, startPoint y: 403, endPoint x: 638, endPoint y: 434, distance: 144.2
click at [638, 434] on div "ViP syllabus ViP is a minimally disruptive 6-week course that helps participant…" at bounding box center [603, 161] width 524 height 3844
click at [638, 439] on h3 "Refund & transfer policies" at bounding box center [602, 453] width 501 height 29
drag, startPoint x: 638, startPoint y: 434, endPoint x: 589, endPoint y: 407, distance: 55.5
click at [589, 407] on div "ViP syllabus ViP is a minimally disruptive 6-week course that helps participant…" at bounding box center [603, 161] width 524 height 3844
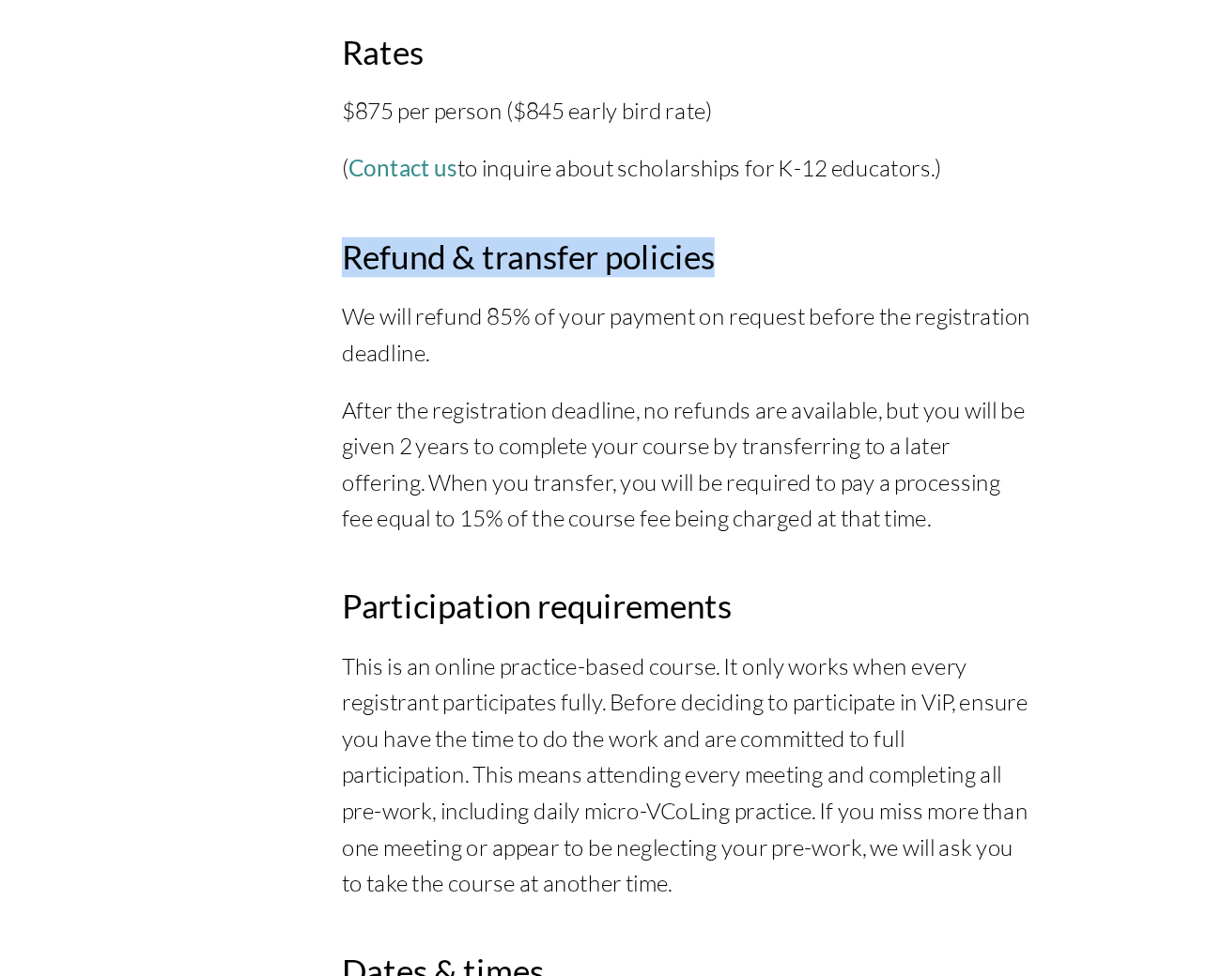
click at [589, 407] on div "ViP syllabus ViP is a minimally disruptive 6-week course that helps participant…" at bounding box center [603, 161] width 524 height 3844
drag, startPoint x: 589, startPoint y: 407, endPoint x: 638, endPoint y: 452, distance: 65.8
click at [638, 452] on div "ViP syllabus ViP is a minimally disruptive 6-week course that helps participant…" at bounding box center [603, 161] width 524 height 3844
click at [638, 452] on h3 "Refund & transfer policies" at bounding box center [602, 453] width 501 height 29
drag, startPoint x: 638, startPoint y: 452, endPoint x: 393, endPoint y: 422, distance: 246.0
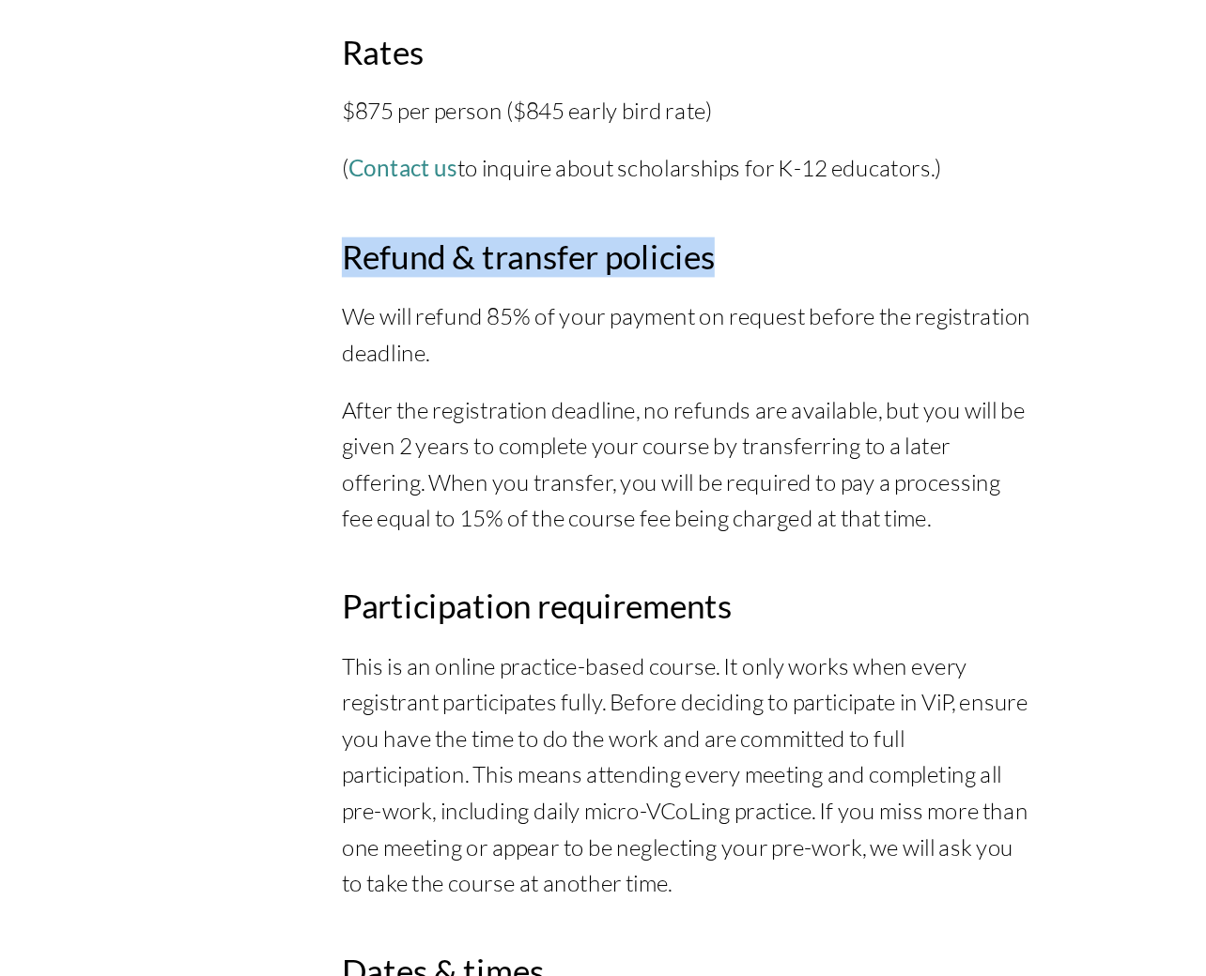
click at [393, 422] on div "ViP syllabus ViP is a minimally disruptive 6-week course that helps participant…" at bounding box center [603, 161] width 524 height 3844
drag, startPoint x: 393, startPoint y: 422, endPoint x: 635, endPoint y: 443, distance: 242.3
click at [635, 443] on div "ViP syllabus ViP is a minimally disruptive 6-week course that helps participant…" at bounding box center [603, 161] width 524 height 3844
click at [635, 443] on h3 "Refund & transfer policies" at bounding box center [602, 453] width 501 height 29
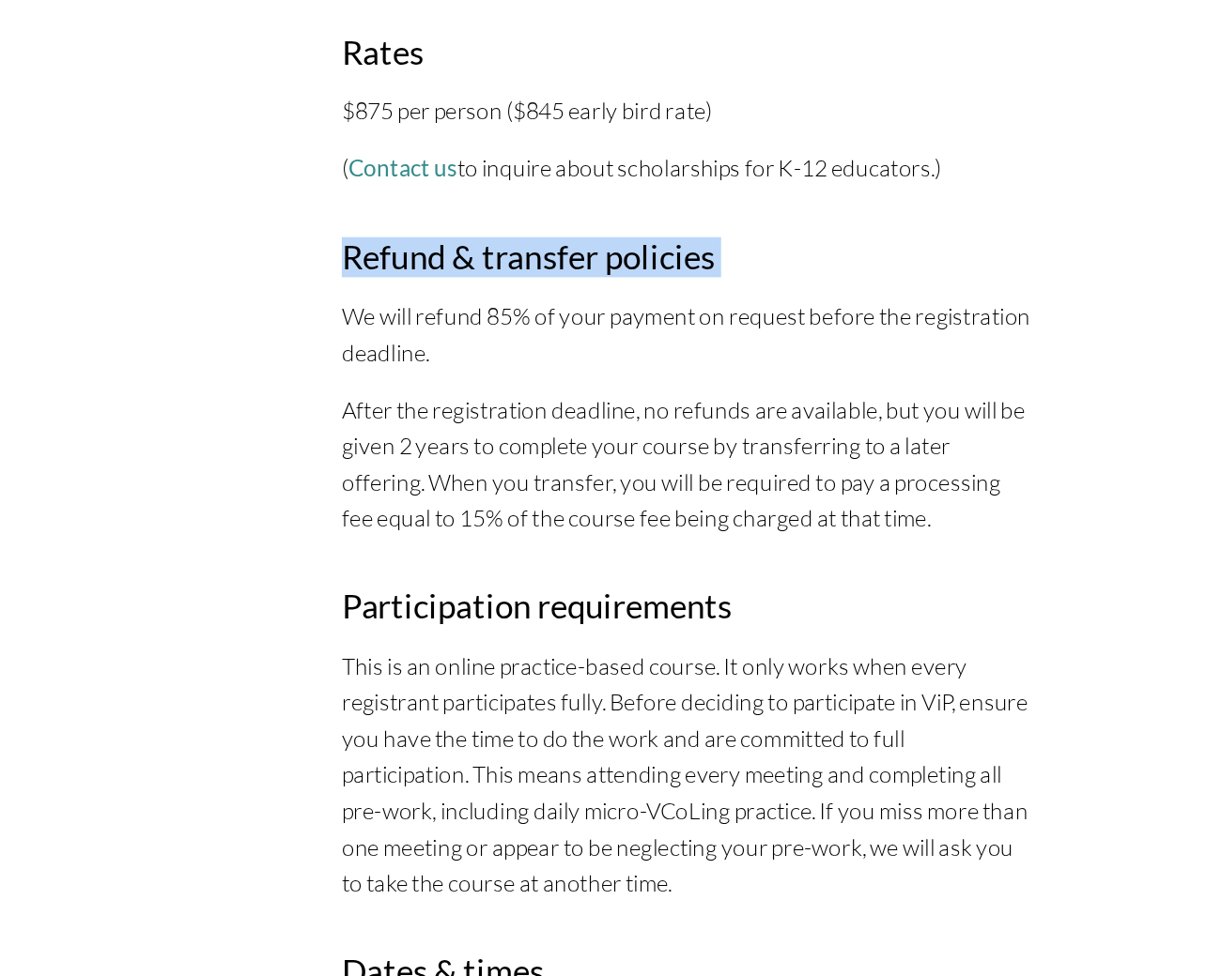
drag, startPoint x: 635, startPoint y: 443, endPoint x: 527, endPoint y: 421, distance: 110.3
click at [527, 421] on div "ViP syllabus ViP is a minimally disruptive 6-week course that helps participant…" at bounding box center [603, 161] width 524 height 3844
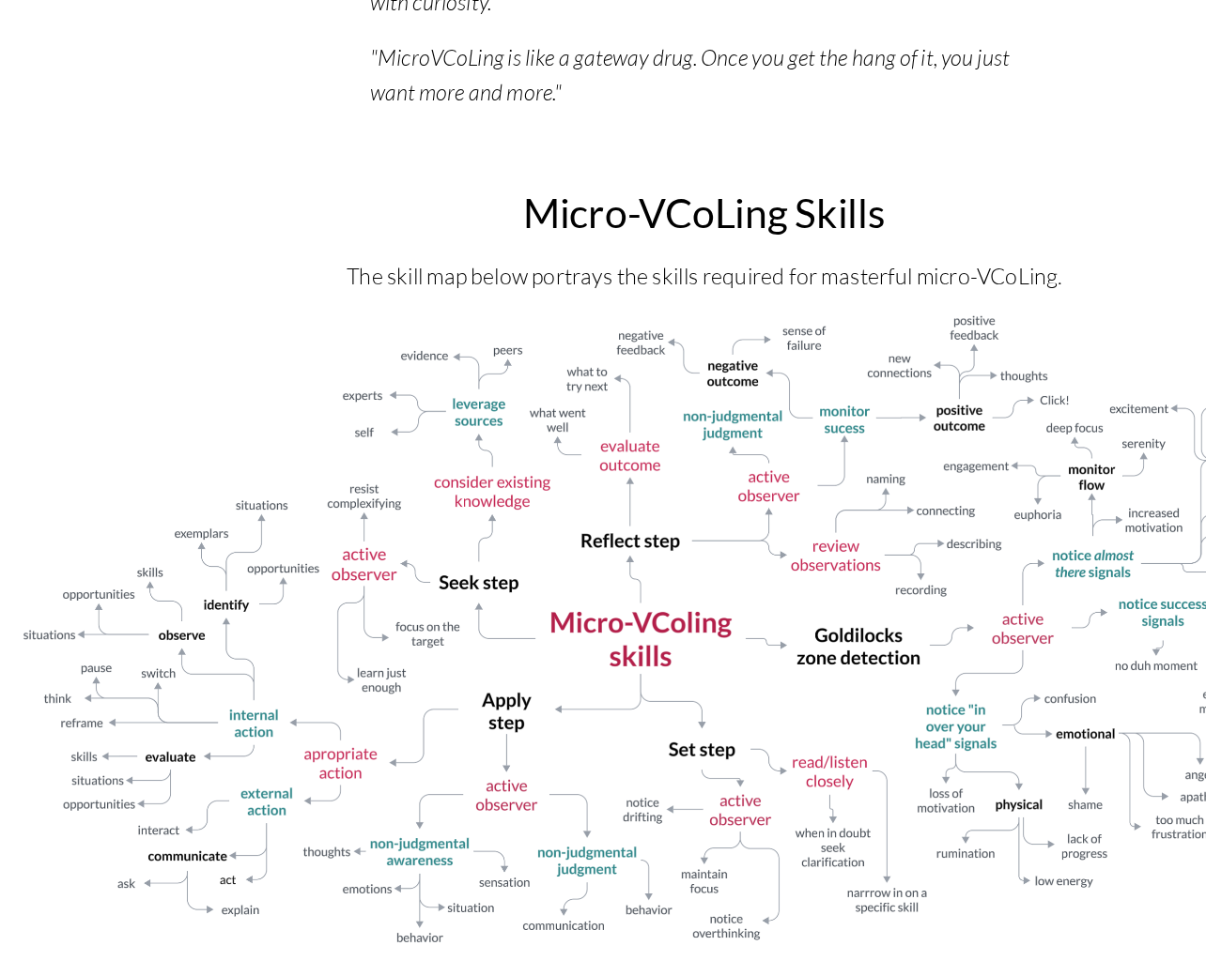
scroll to position [3007, 0]
